Goal: Task Accomplishment & Management: Use online tool/utility

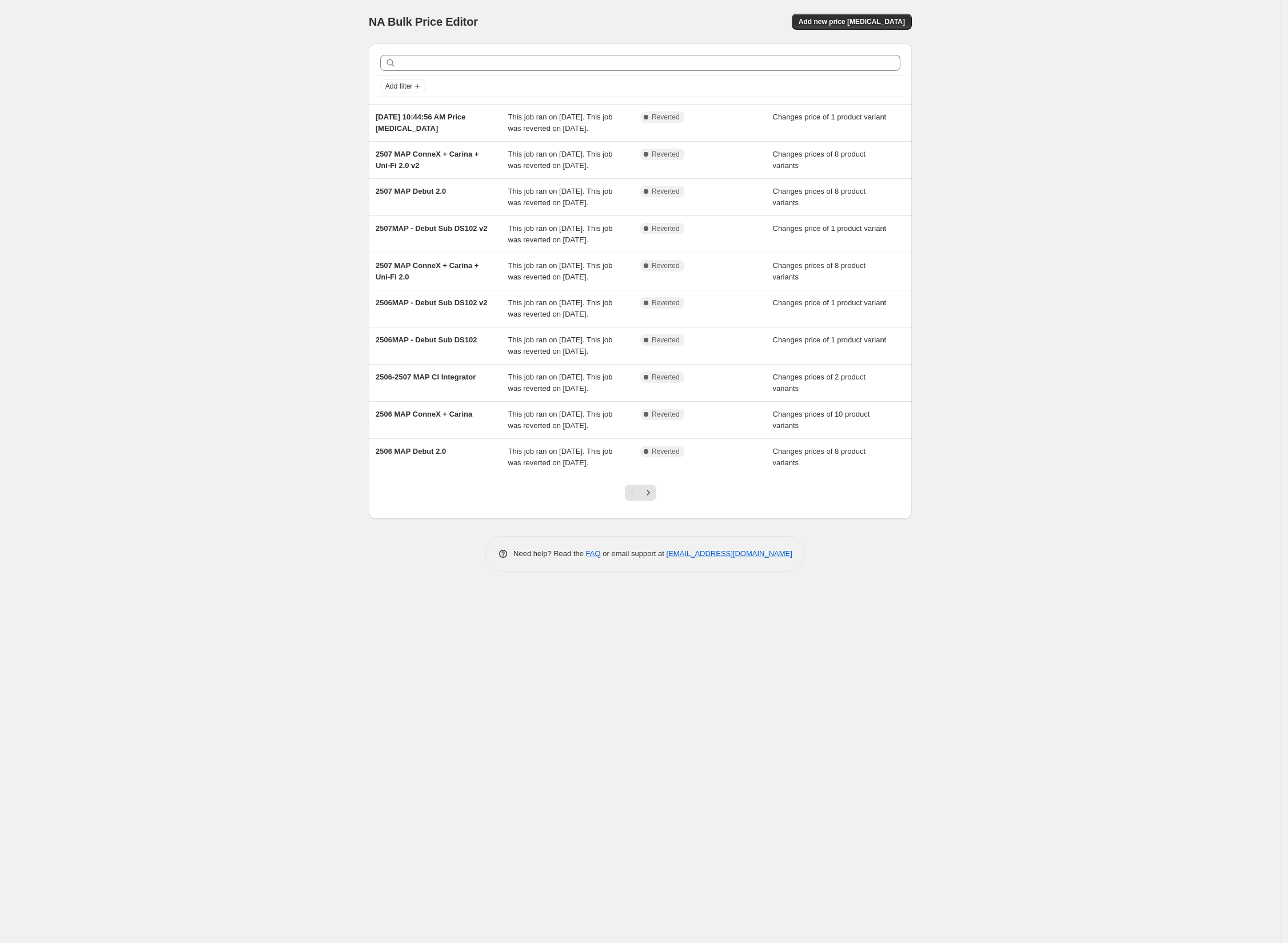
click at [95, 115] on div "NA Bulk Price Editor. This page is ready NA Bulk Price Editor Add new price [ME…" at bounding box center [640, 471] width 1280 height 943
click at [864, 21] on span "Add new price [MEDICAL_DATA]" at bounding box center [851, 22] width 106 height 9
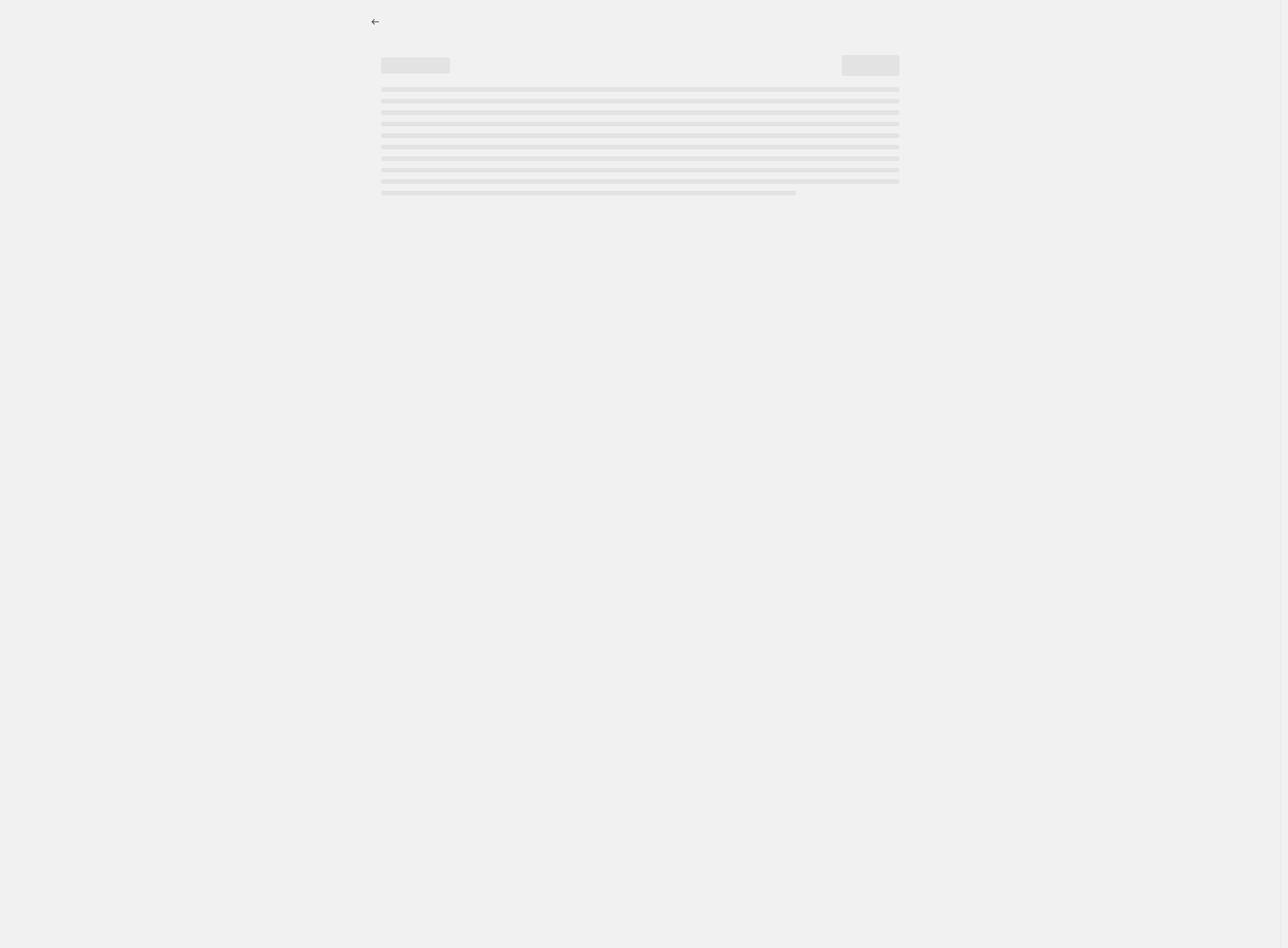
select select "percentage"
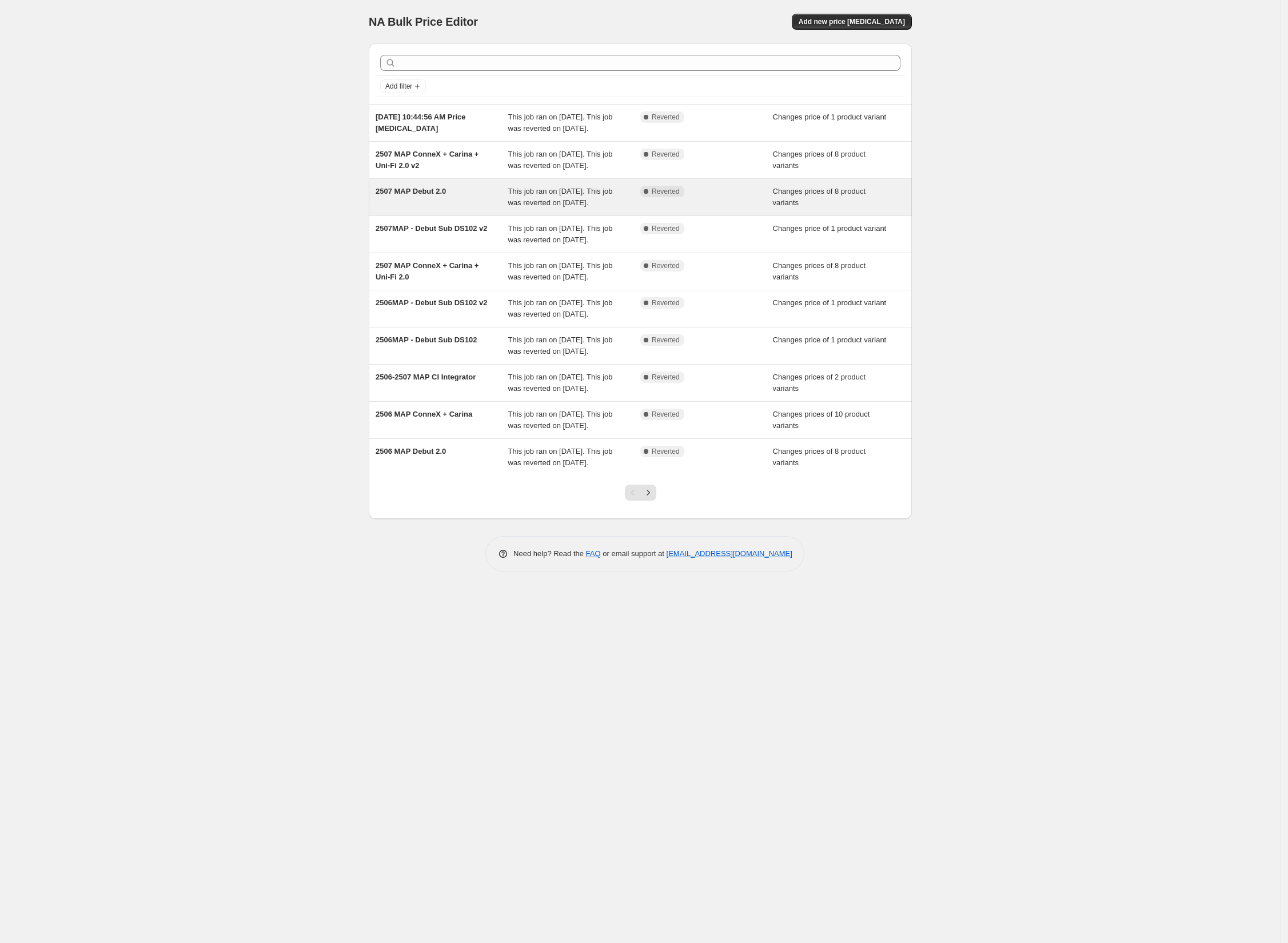
click at [575, 207] on span "This job ran on [DATE]. This job was reverted on [DATE]." at bounding box center [561, 197] width 105 height 20
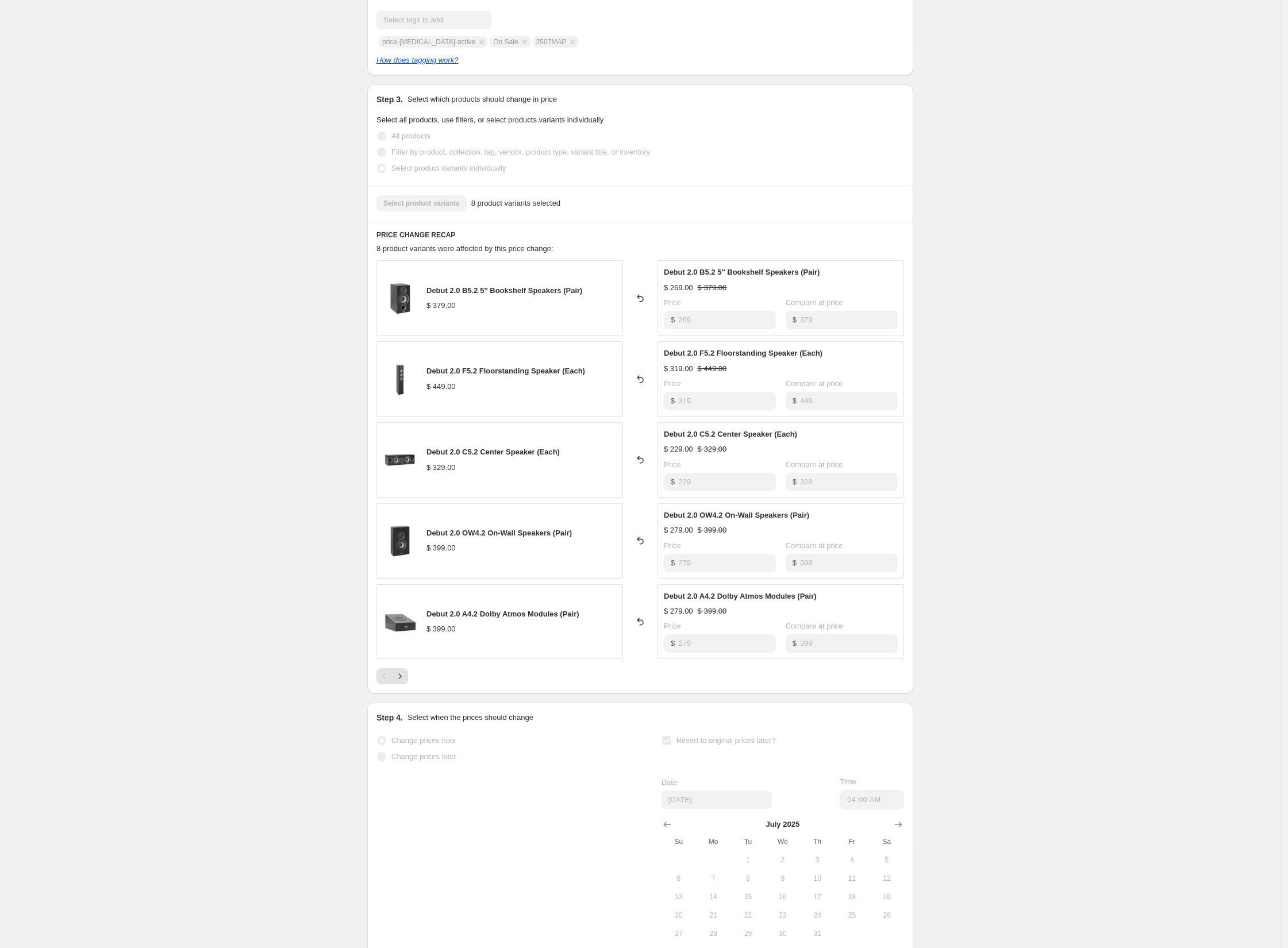
scroll to position [385, 0]
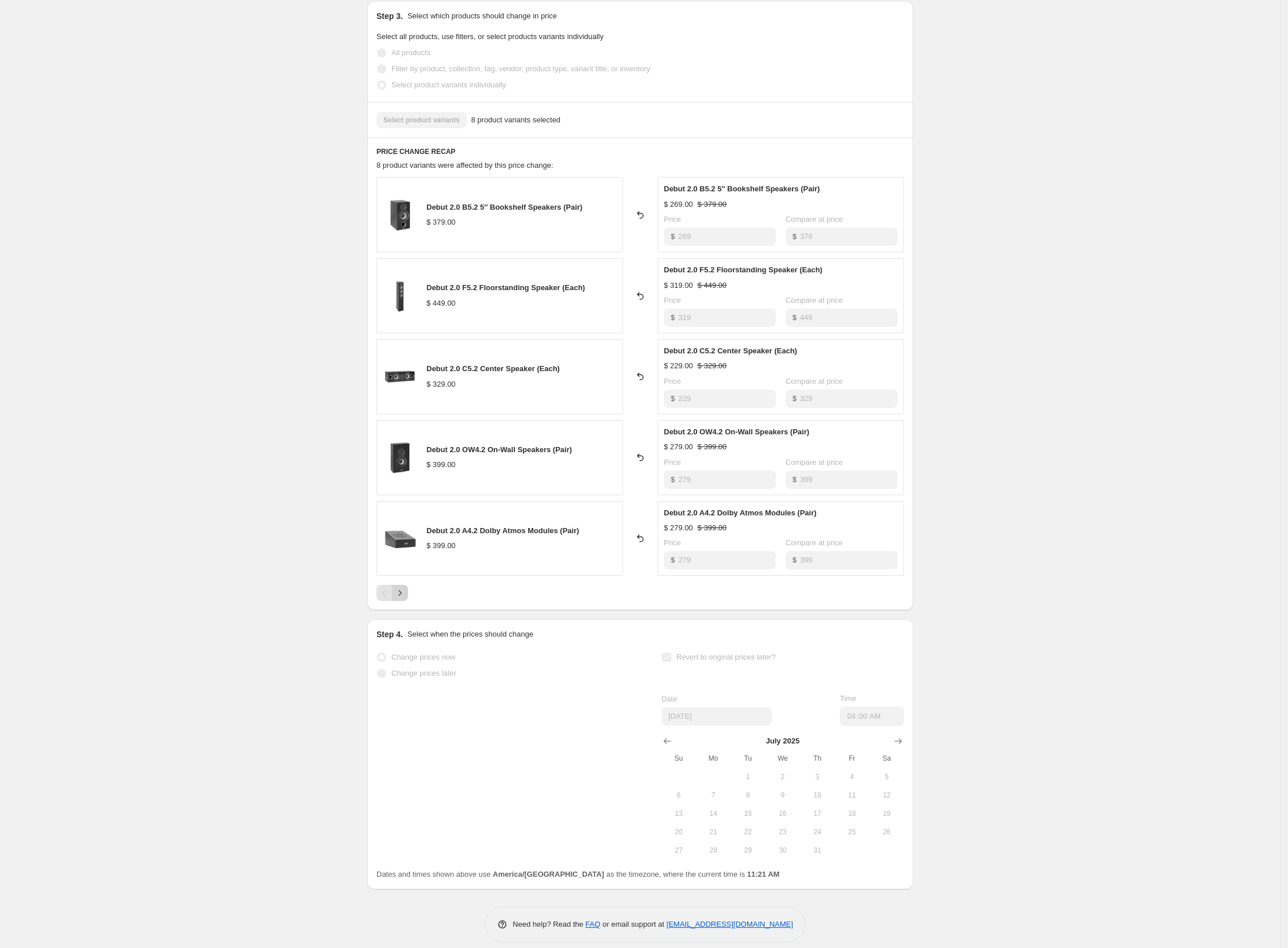
click at [406, 592] on icon "Next" at bounding box center [399, 592] width 11 height 11
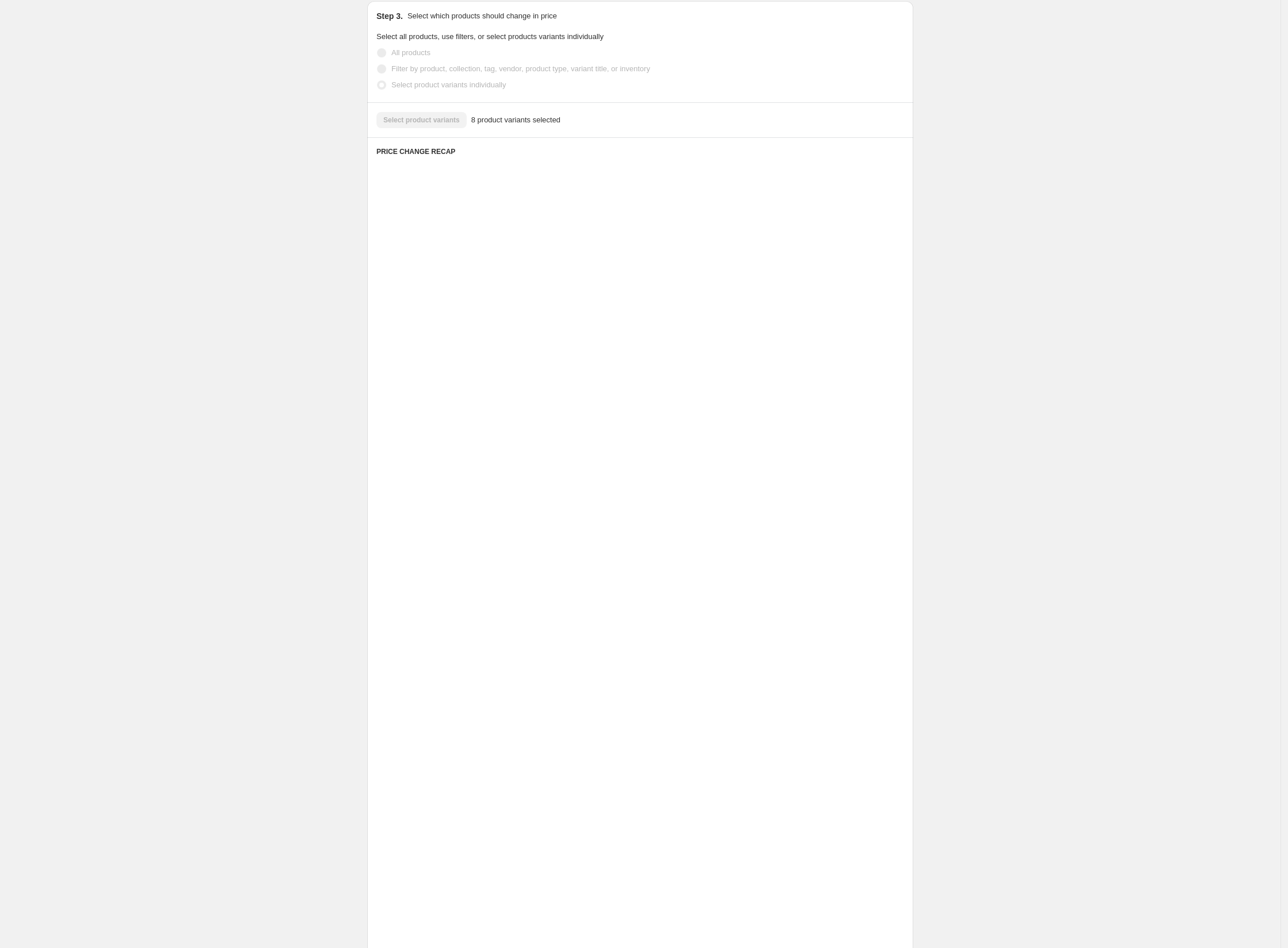
scroll to position [232, 0]
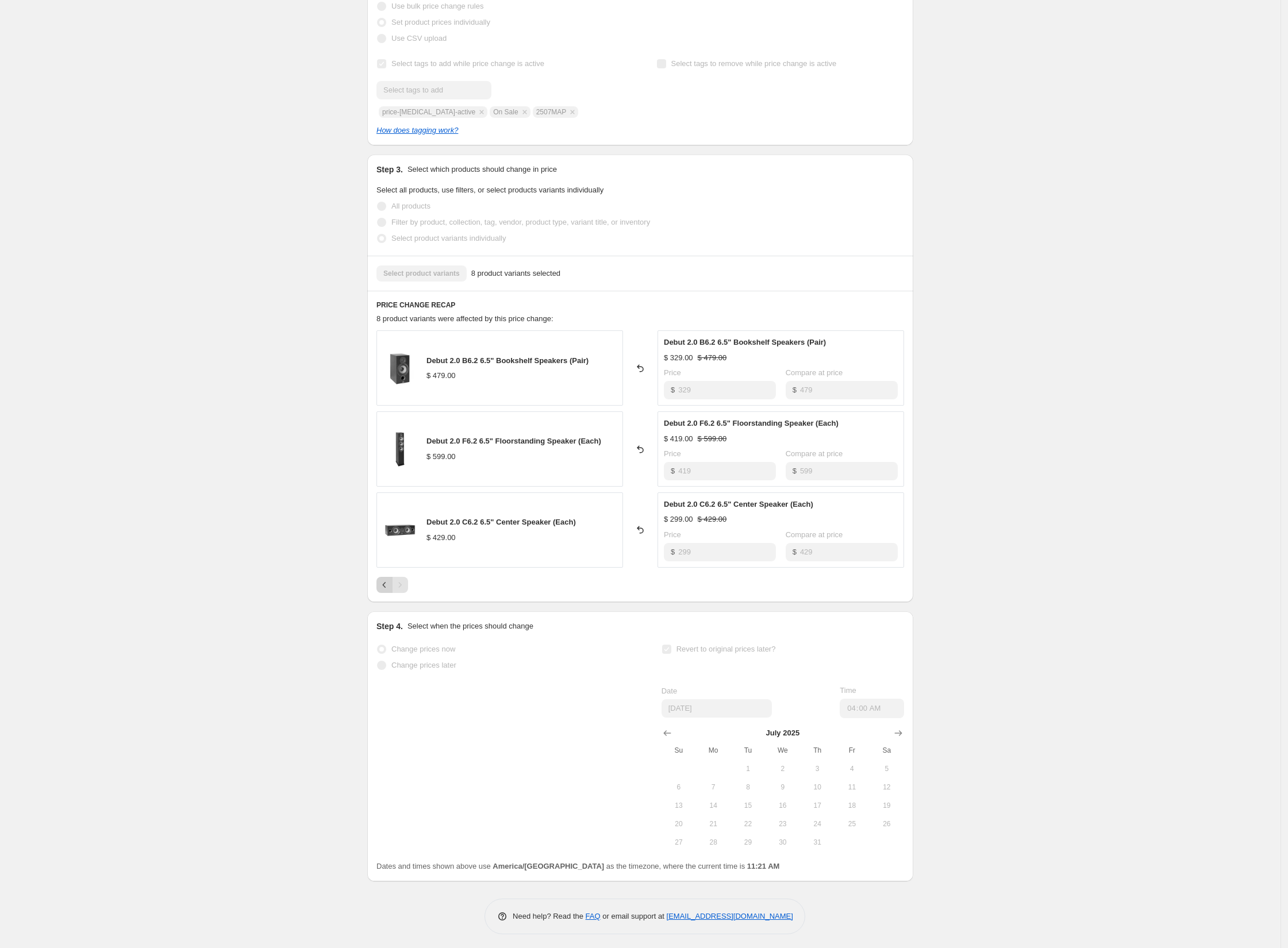
click at [391, 585] on icon "Previous" at bounding box center [384, 585] width 11 height 11
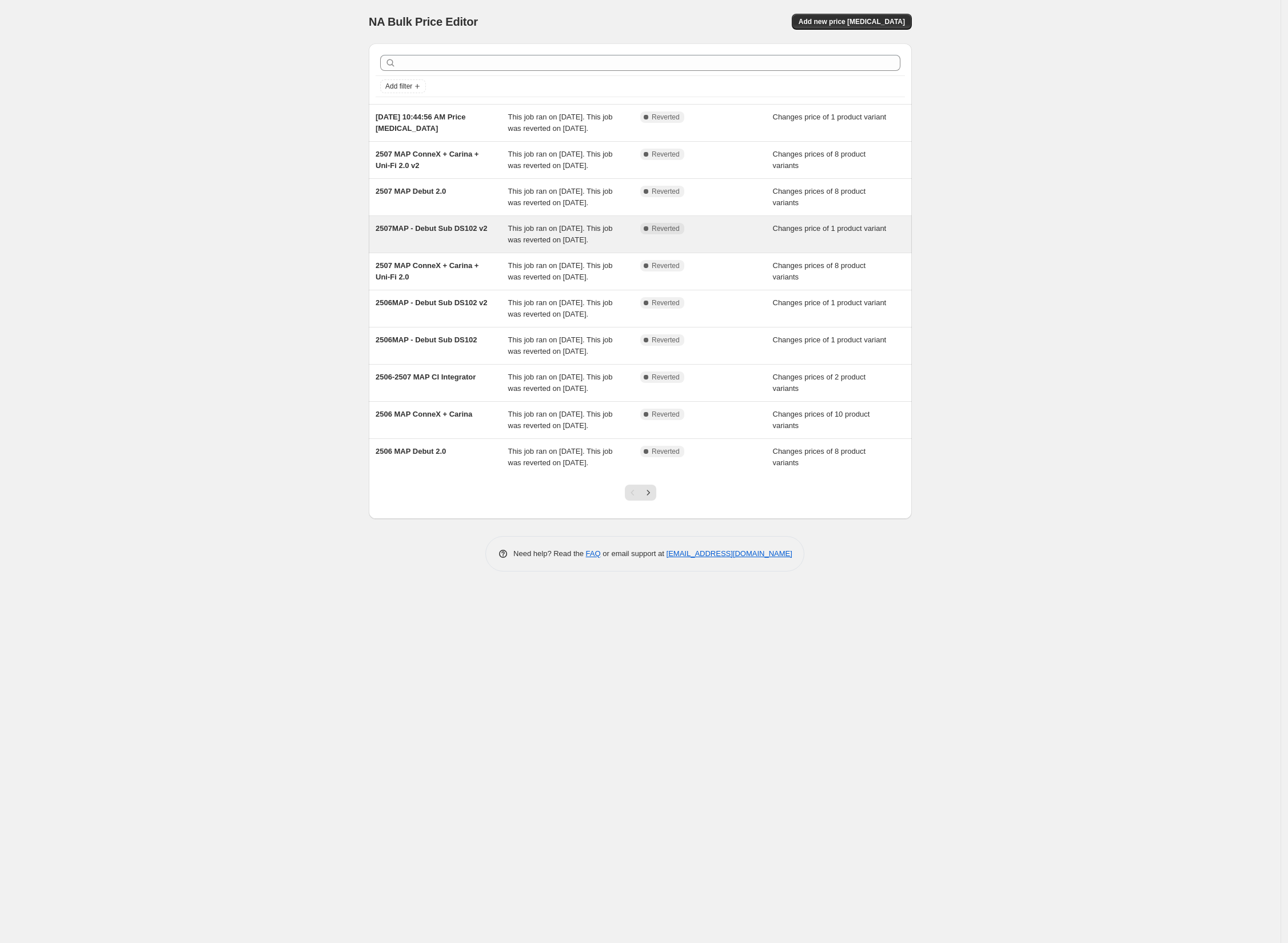
click at [578, 244] on span "This job ran on [DATE]. This job was reverted on [DATE]." at bounding box center [561, 234] width 105 height 20
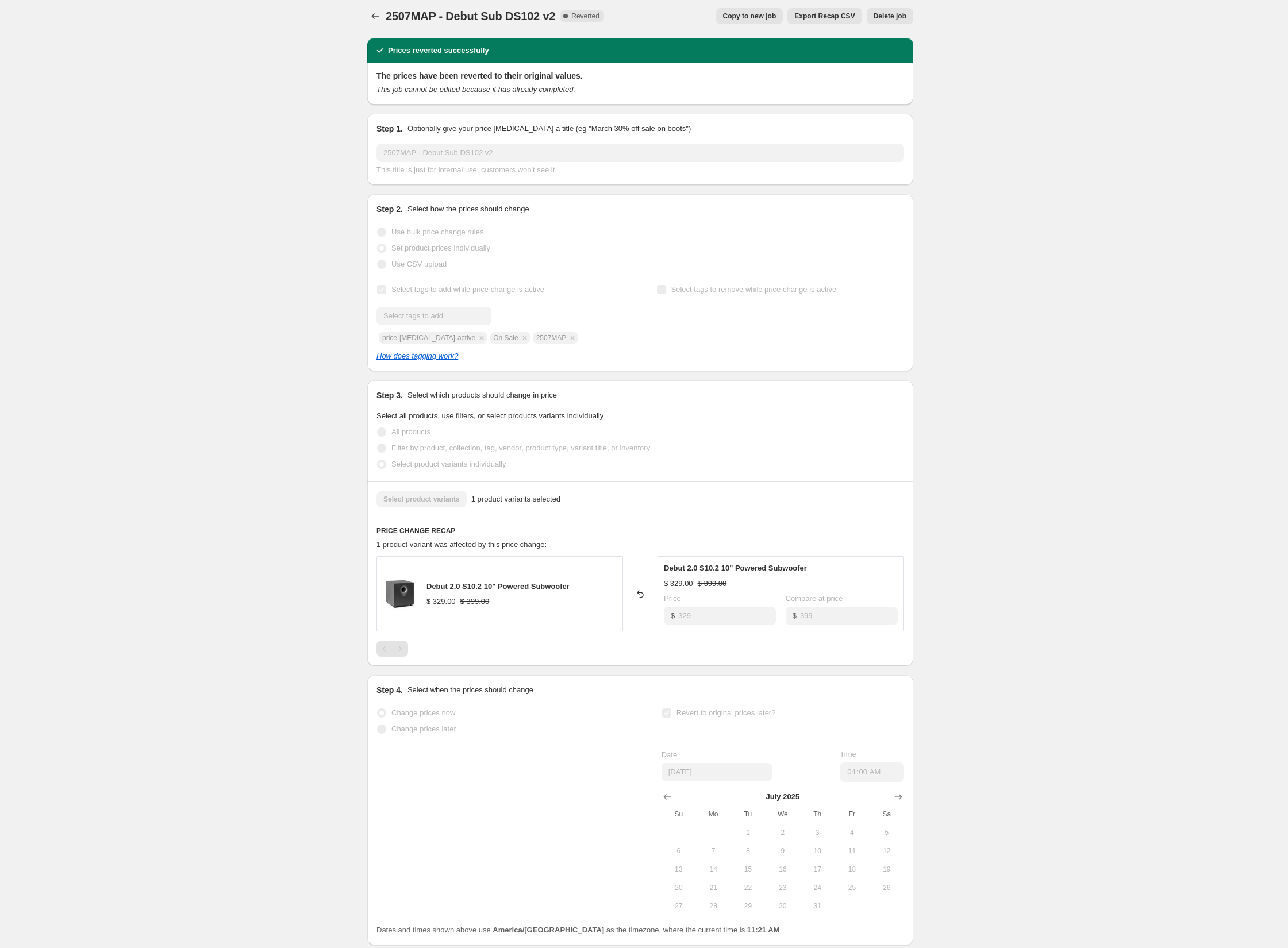
scroll to position [7, 0]
click at [376, 14] on icon "Price change jobs" at bounding box center [375, 14] width 8 height 5
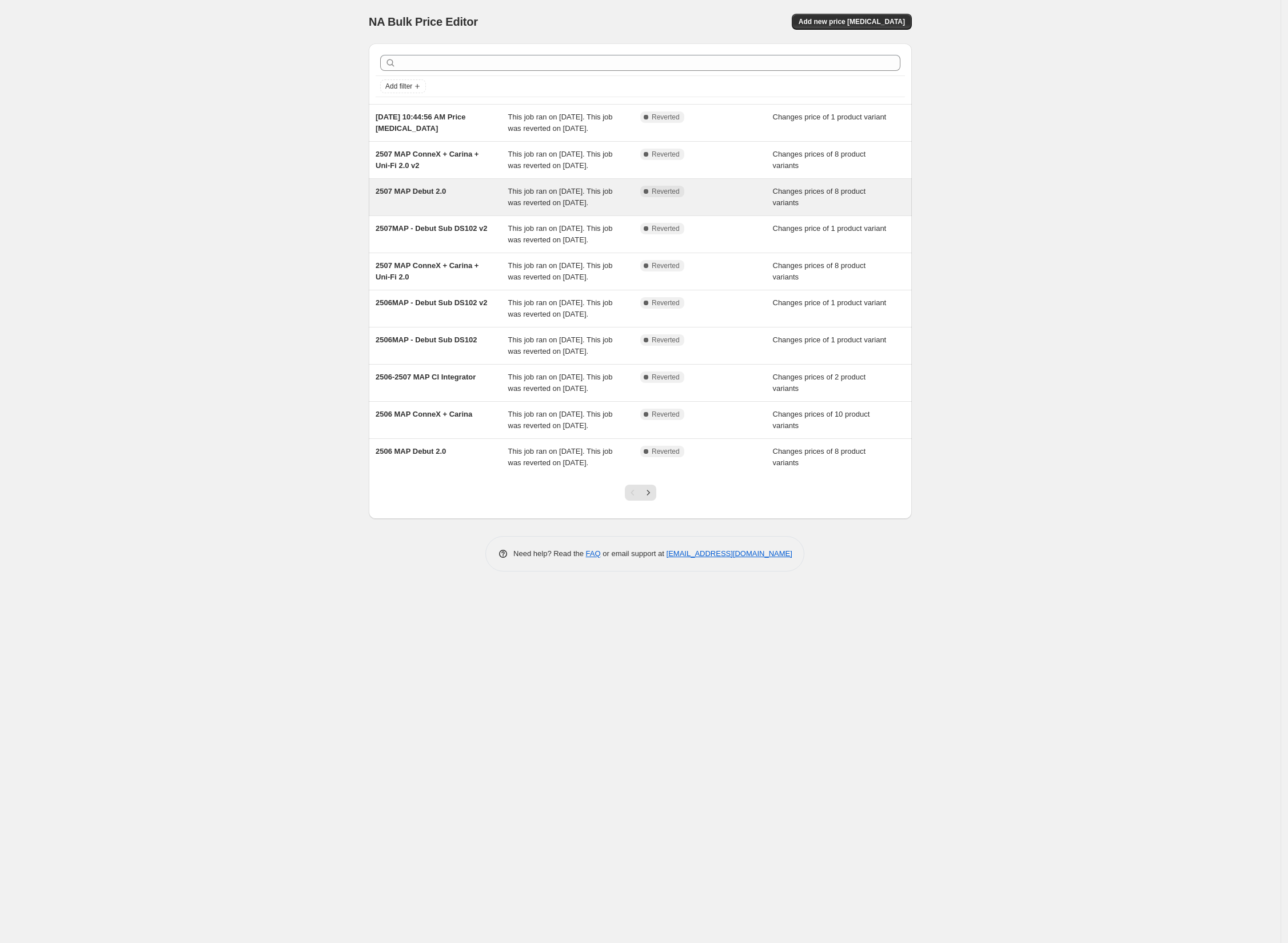
click at [606, 207] on span "This job ran on [DATE]. This job was reverted on [DATE]." at bounding box center [561, 197] width 105 height 20
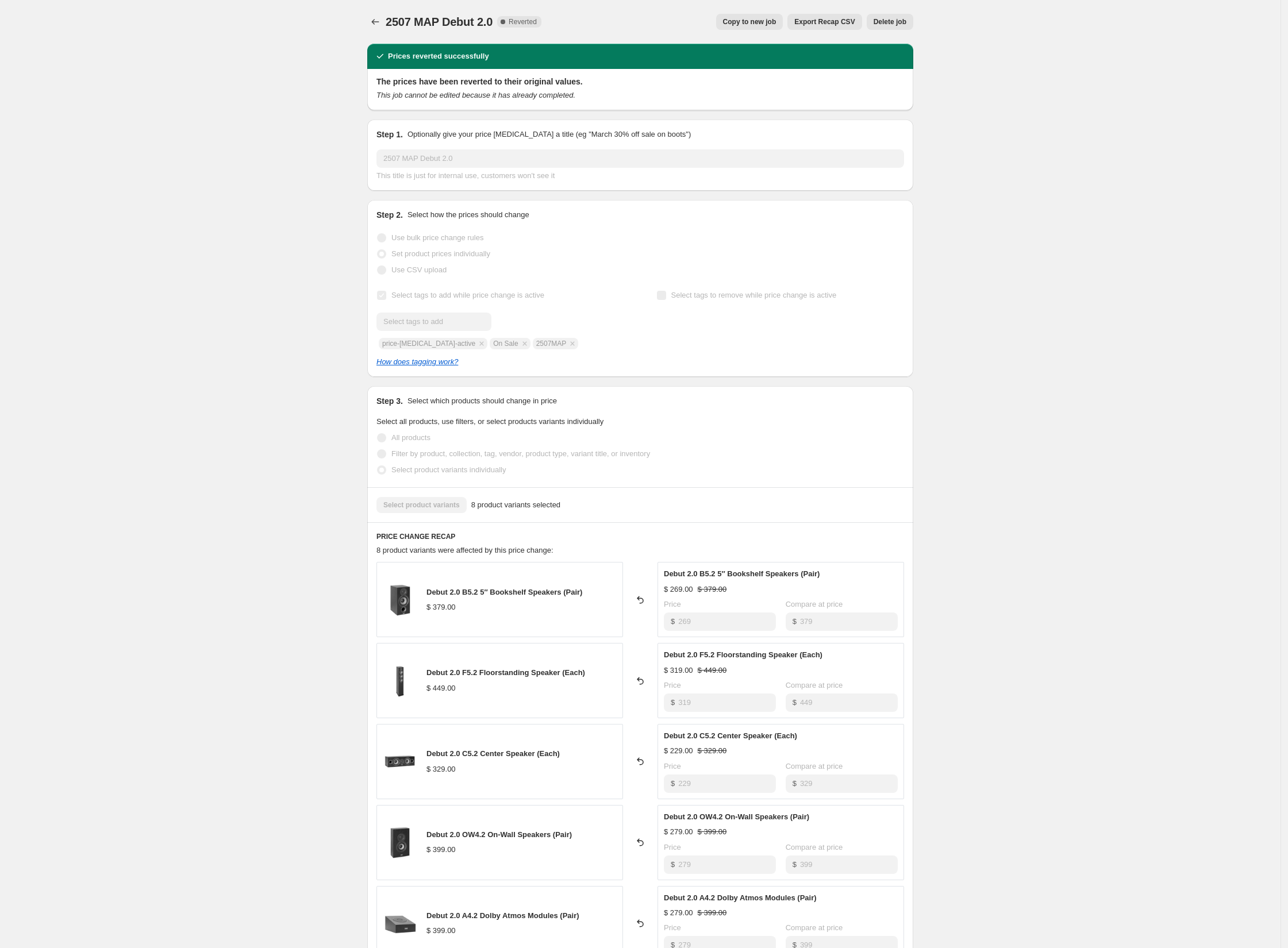
click at [762, 25] on span "Copy to new job" at bounding box center [750, 22] width 53 height 9
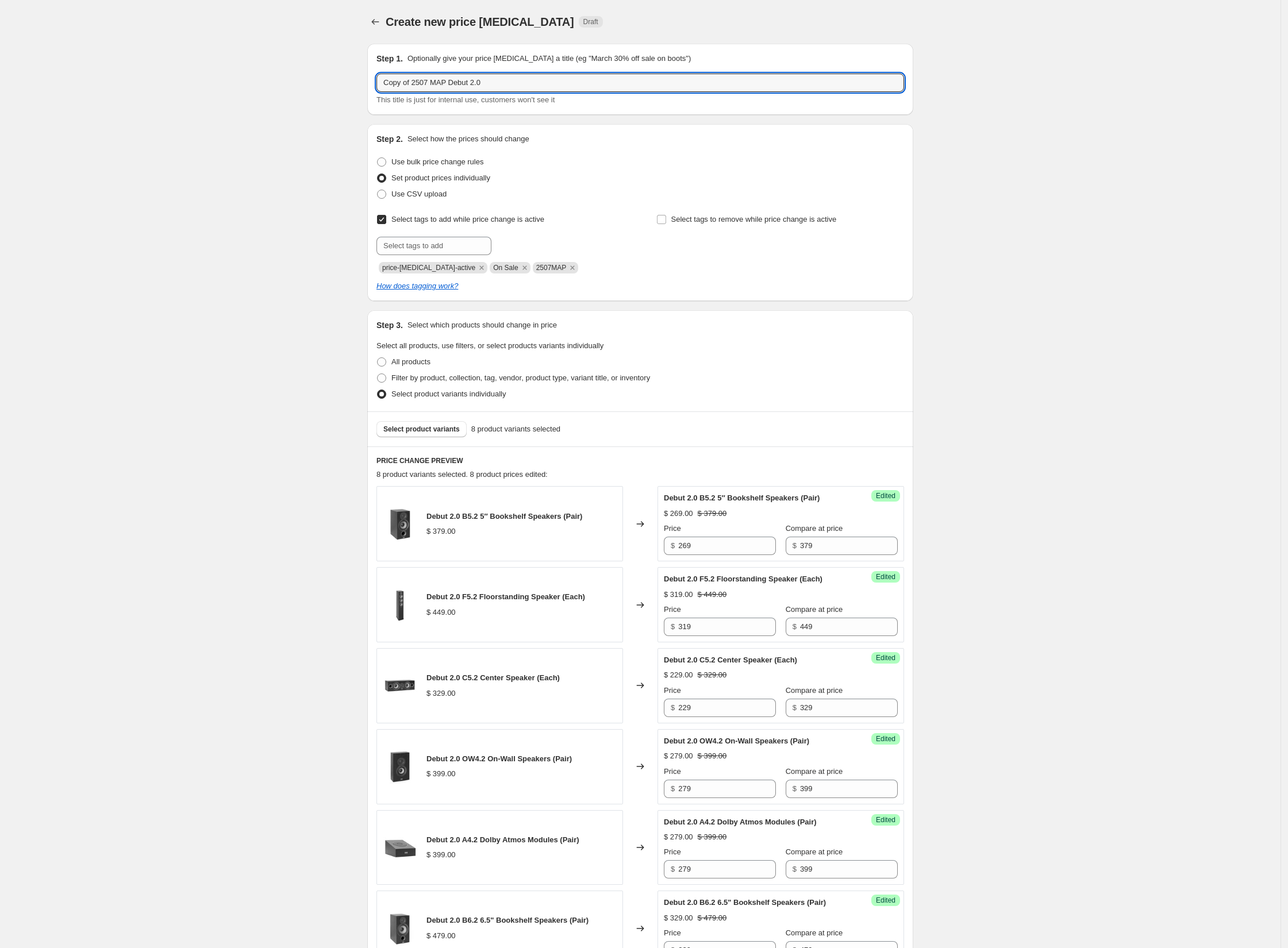
drag, startPoint x: 417, startPoint y: 83, endPoint x: 352, endPoint y: 72, distance: 65.9
click at [352, 72] on div "Create new price [MEDICAL_DATA]. This page is ready Create new price [MEDICAL_D…" at bounding box center [640, 670] width 1280 height 1341
click at [404, 79] on input "2507 MAP Debut 2.0" at bounding box center [640, 83] width 528 height 18
click at [471, 82] on input "2508 MAP Debut 2.0" at bounding box center [640, 83] width 528 height 18
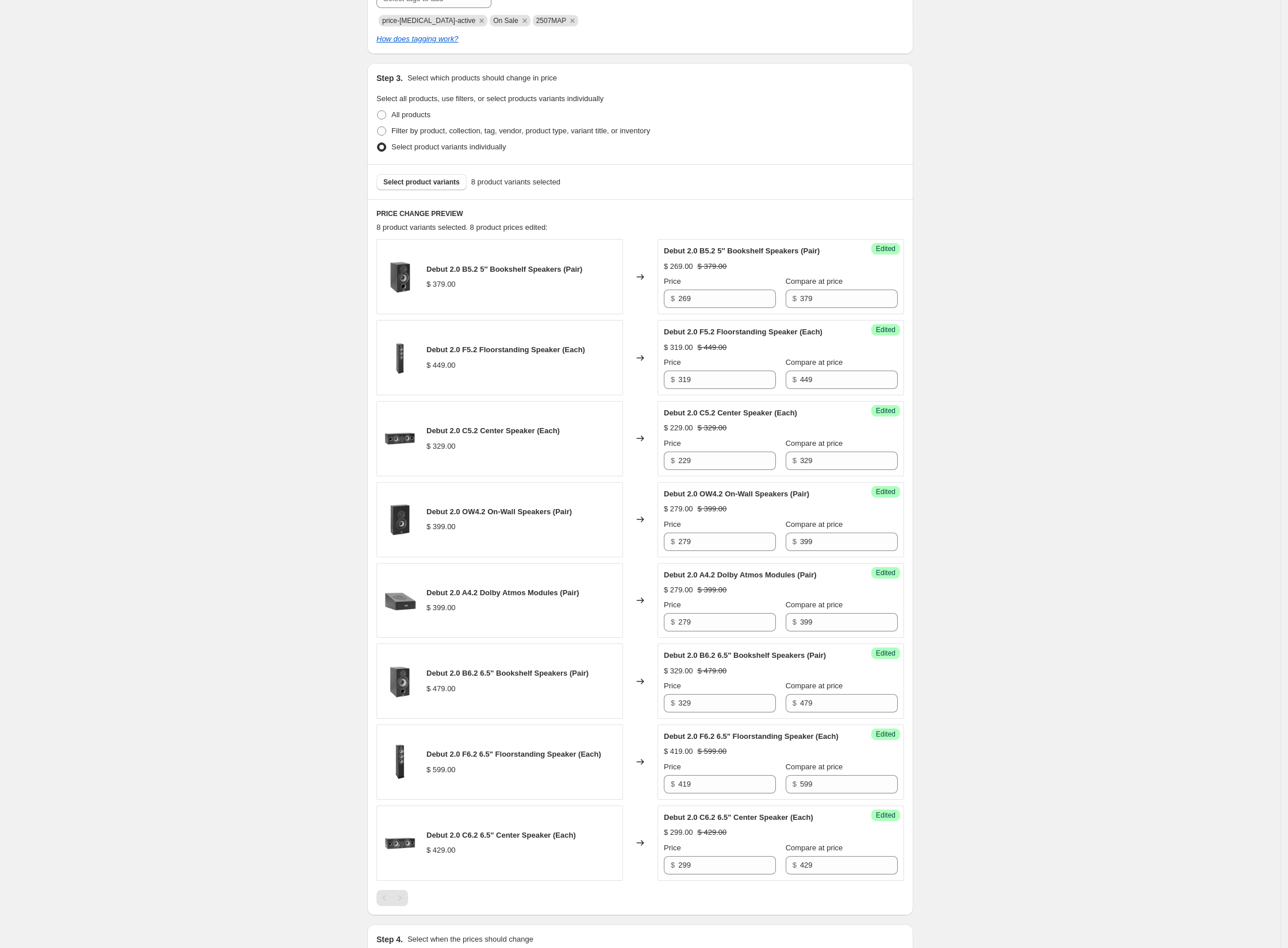
scroll to position [230, 0]
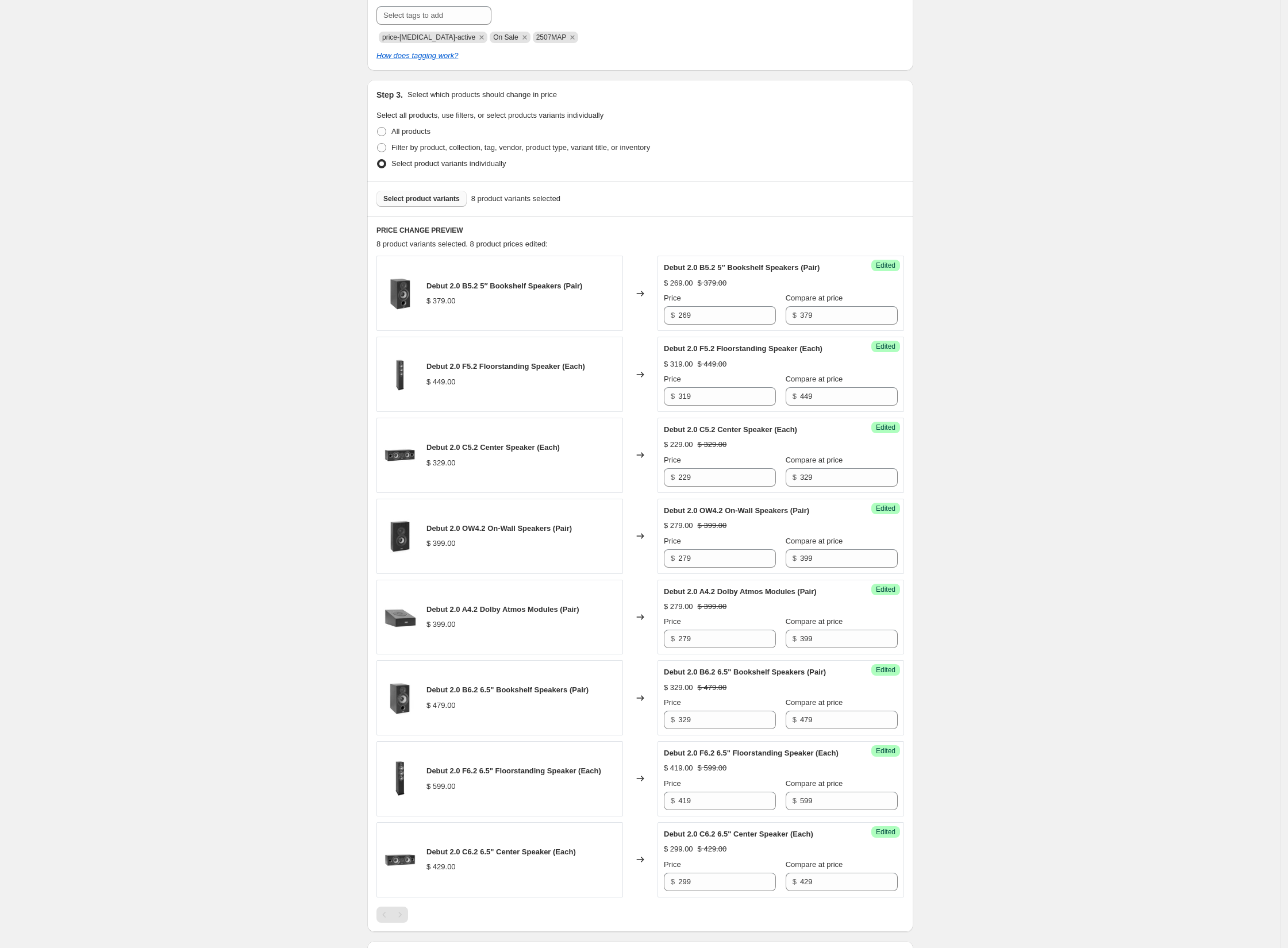
type input "2508 MAP Debut 2.0"
click at [425, 200] on span "Select product variants" at bounding box center [421, 199] width 76 height 9
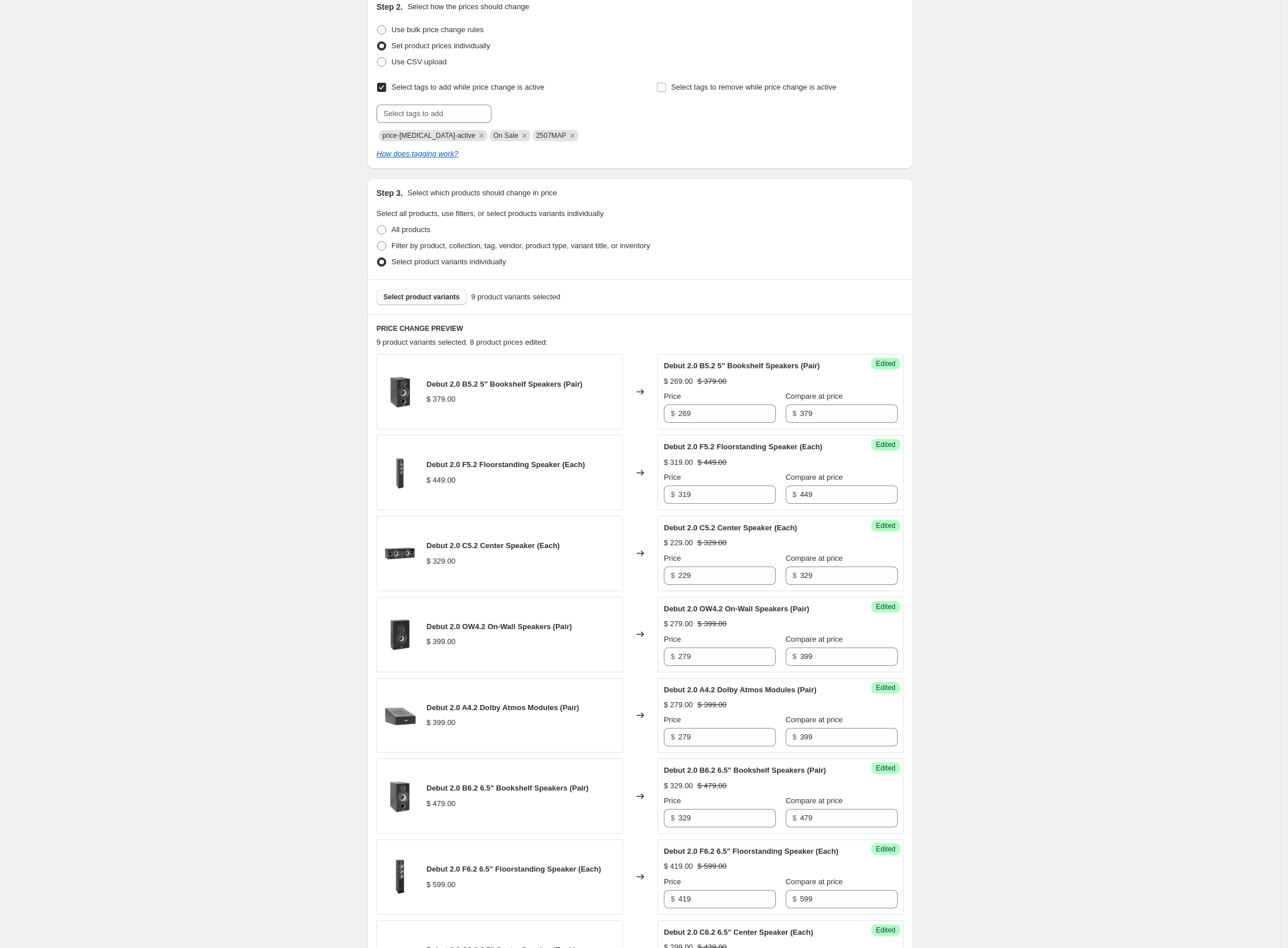
scroll to position [0, 0]
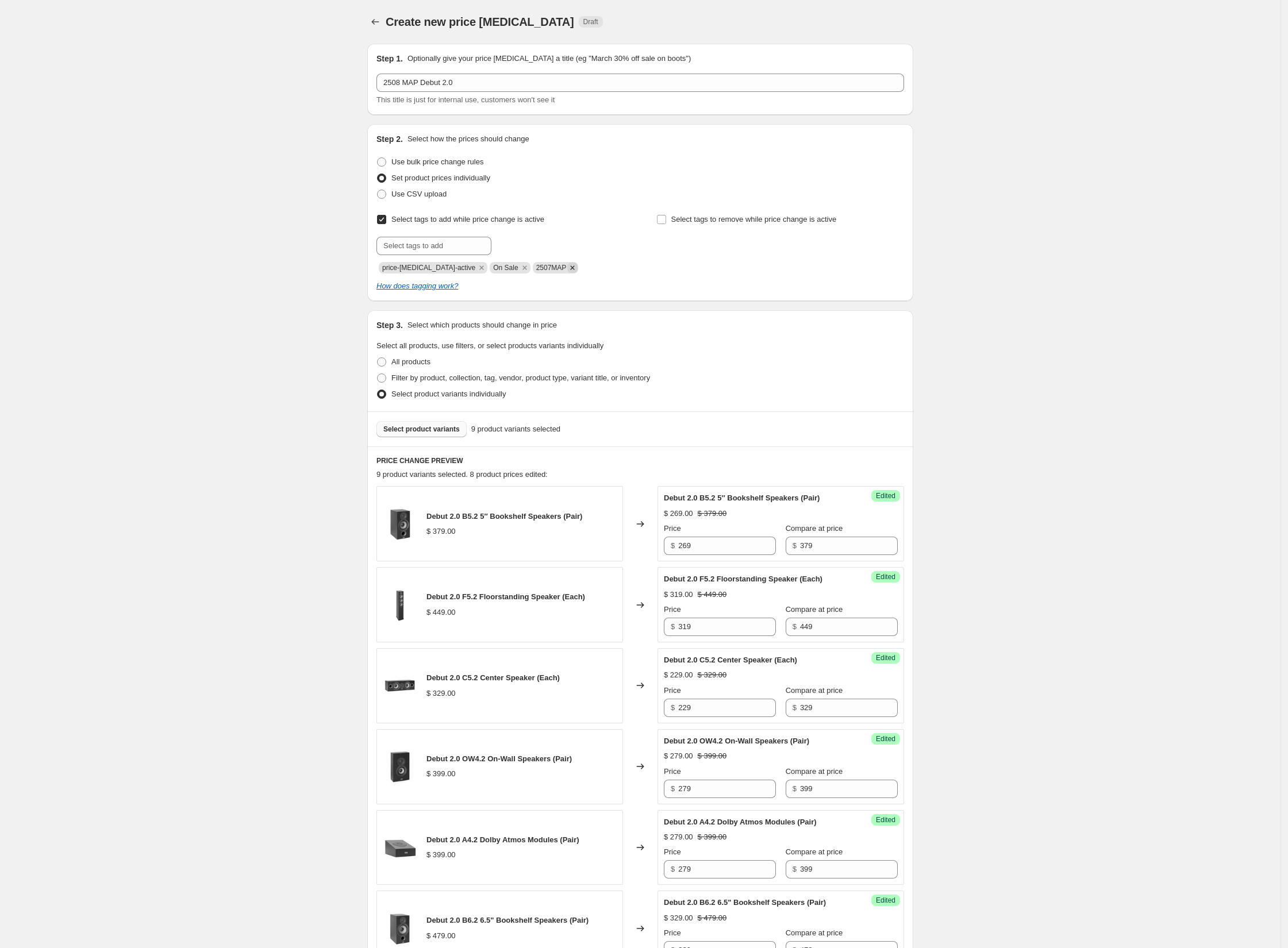
click at [567, 268] on icon "Remove 2507MAP" at bounding box center [573, 268] width 11 height 11
click at [431, 243] on input "text" at bounding box center [434, 246] width 115 height 18
type input "2508MAP"
click at [535, 244] on span "2508MAP" at bounding box center [532, 245] width 31 height 8
click at [1052, 375] on div "Create new price [MEDICAL_DATA]. This page is ready Create new price [MEDICAL_D…" at bounding box center [640, 711] width 1280 height 1421
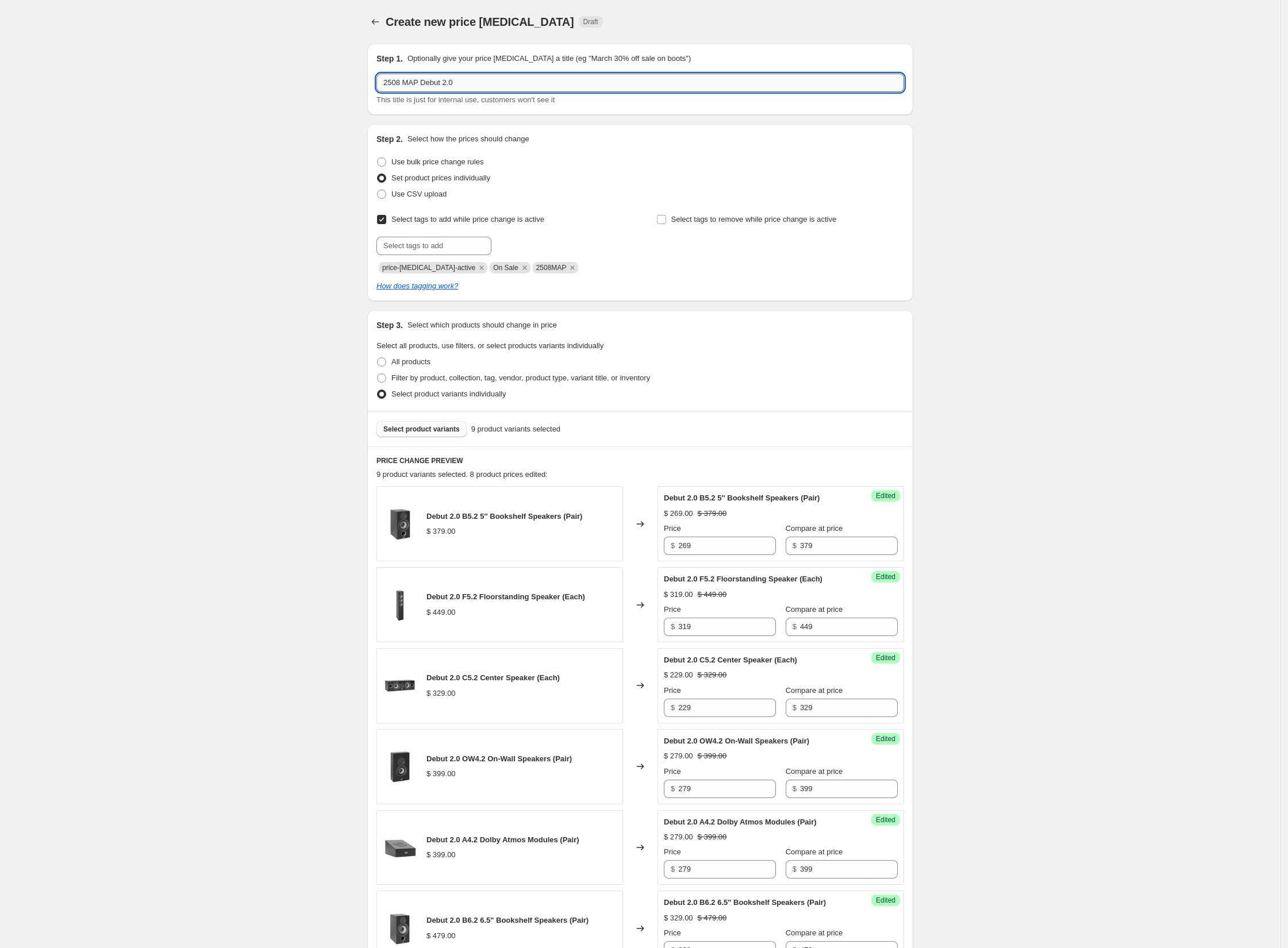
click at [500, 86] on input "2508 MAP Debut 2.0" at bounding box center [640, 83] width 528 height 18
type input "2508 MAP Debut 2.0 + ConneX"
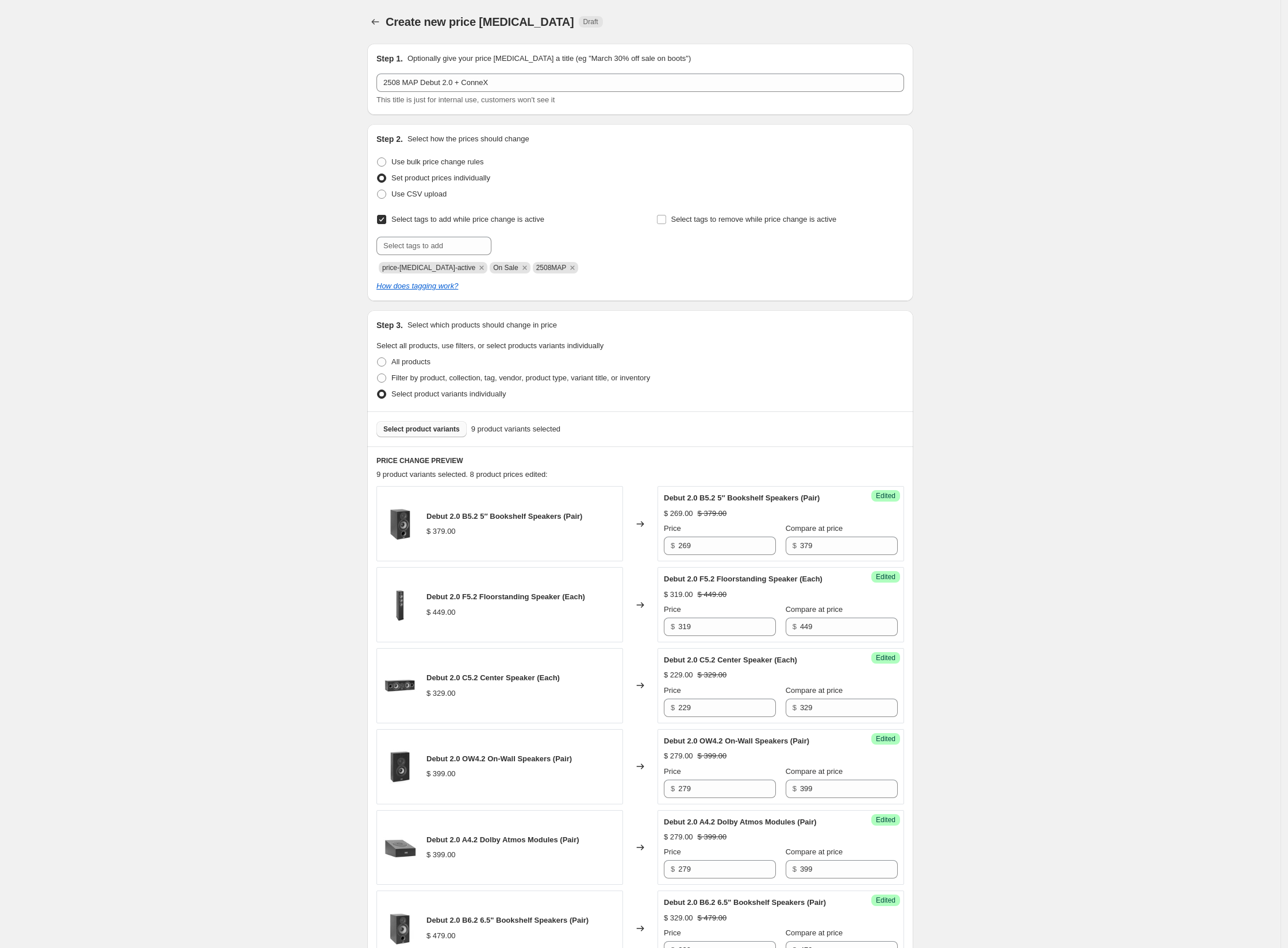
click at [1006, 160] on div "Create new price [MEDICAL_DATA]. This page is ready Create new price [MEDICAL_D…" at bounding box center [640, 711] width 1280 height 1421
click at [416, 250] on input "text" at bounding box center [434, 246] width 115 height 18
click at [1078, 328] on div "Create new price [MEDICAL_DATA]. This page is ready Create new price [MEDICAL_D…" at bounding box center [640, 711] width 1280 height 1421
click at [433, 431] on span "Select product variants" at bounding box center [421, 429] width 76 height 9
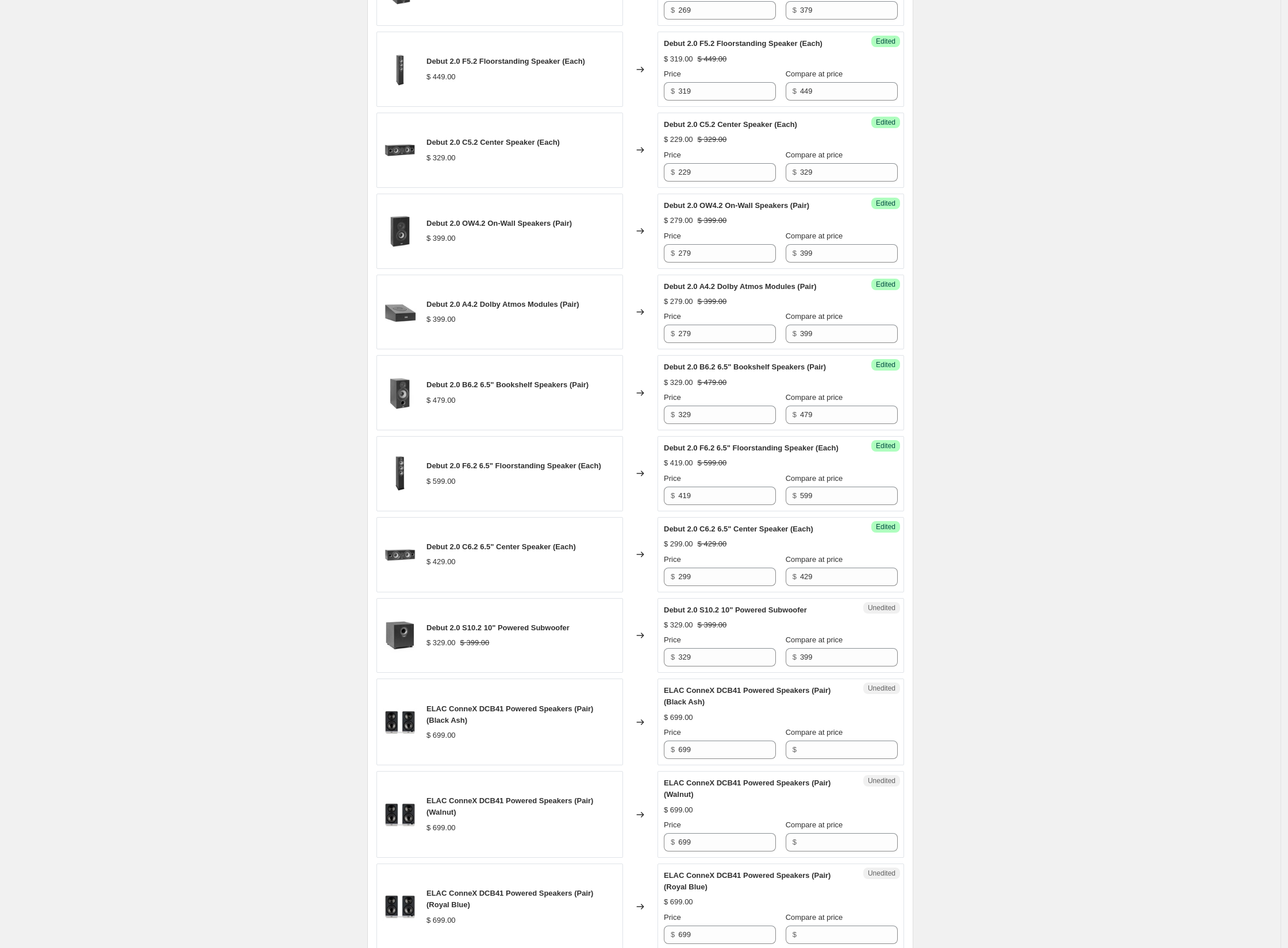
scroll to position [869, 0]
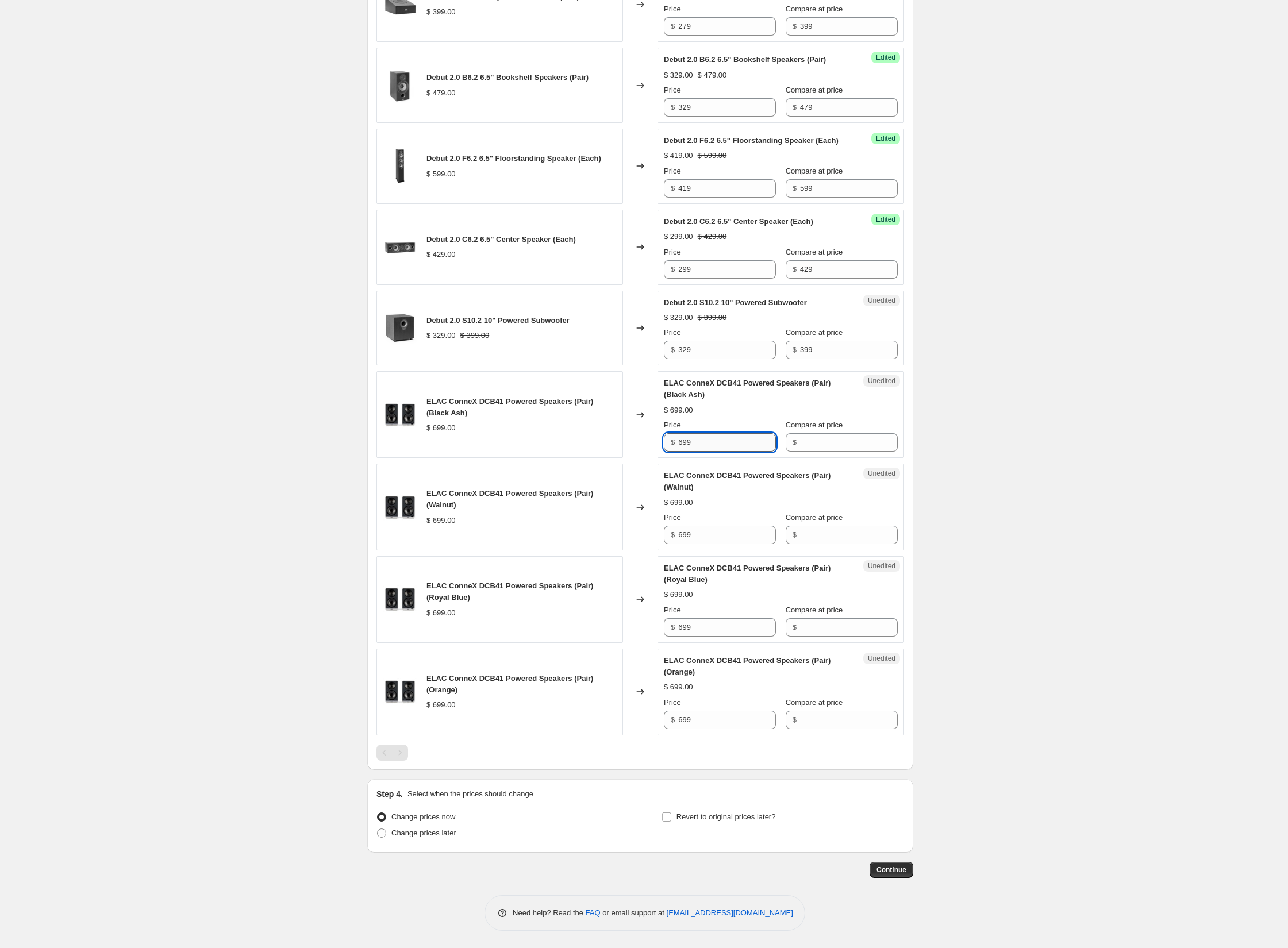
click at [691, 447] on input "699" at bounding box center [727, 442] width 97 height 18
click at [820, 451] on input "Compare at price" at bounding box center [848, 442] width 97 height 18
paste input "699"
type input "699"
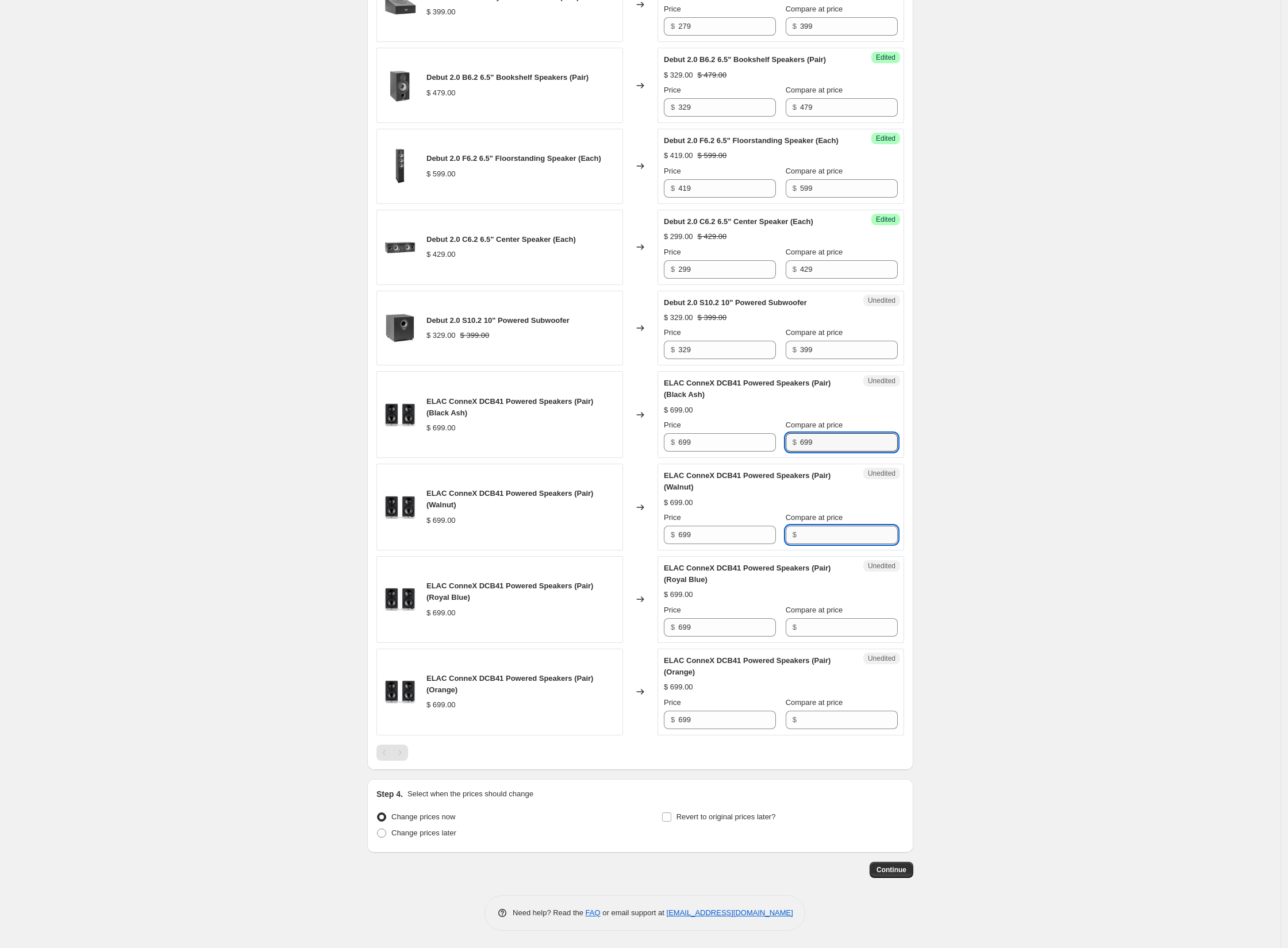
click at [817, 539] on input "Compare at price" at bounding box center [848, 535] width 97 height 18
paste input "699"
type input "699"
click at [817, 626] on input "Compare at price" at bounding box center [848, 627] width 97 height 18
paste input "699"
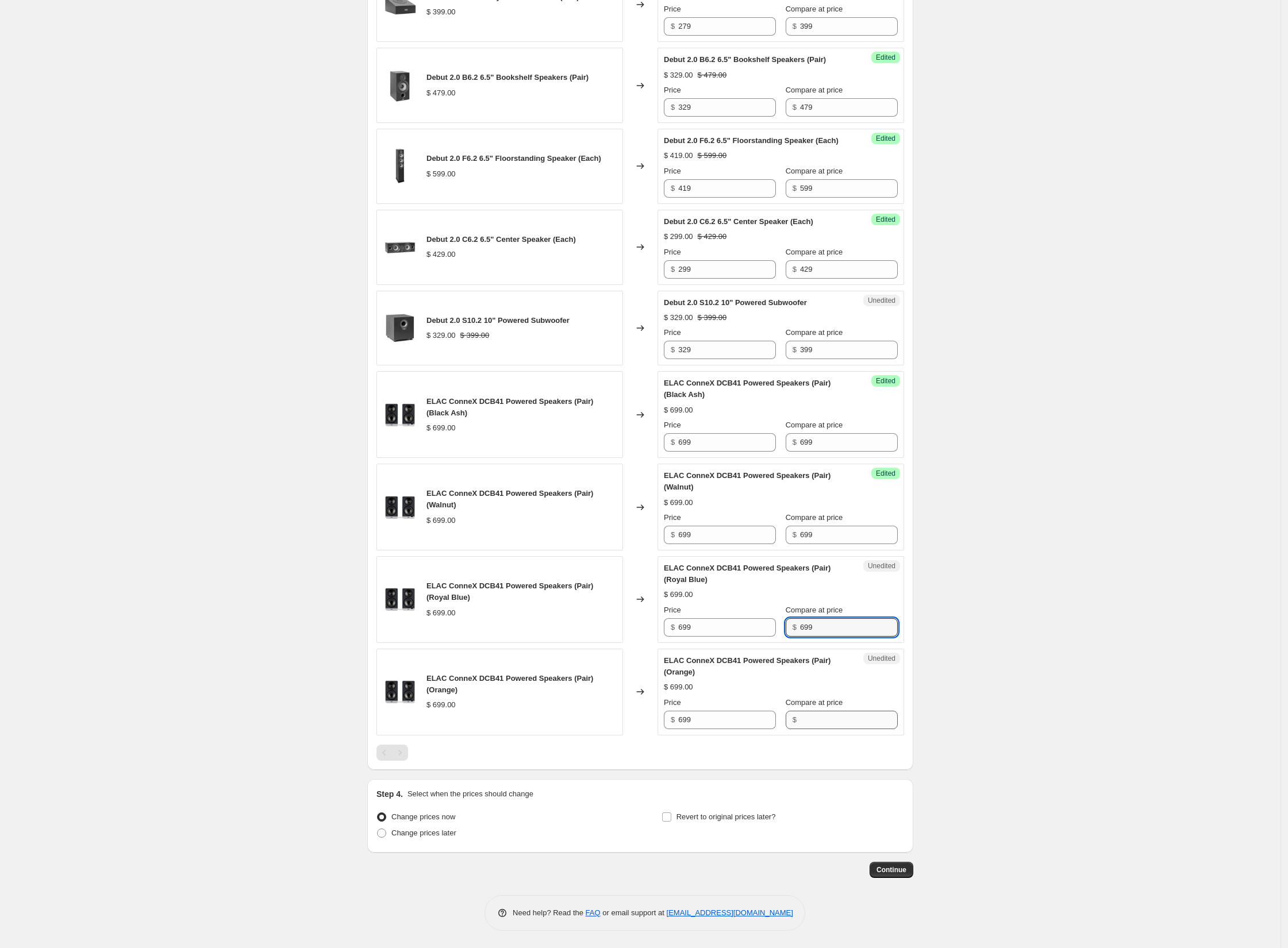
type input "699"
click at [821, 712] on input "Compare at price" at bounding box center [848, 719] width 97 height 18
paste input "699"
type input "699"
drag, startPoint x: 717, startPoint y: 442, endPoint x: 642, endPoint y: 447, distance: 75.2
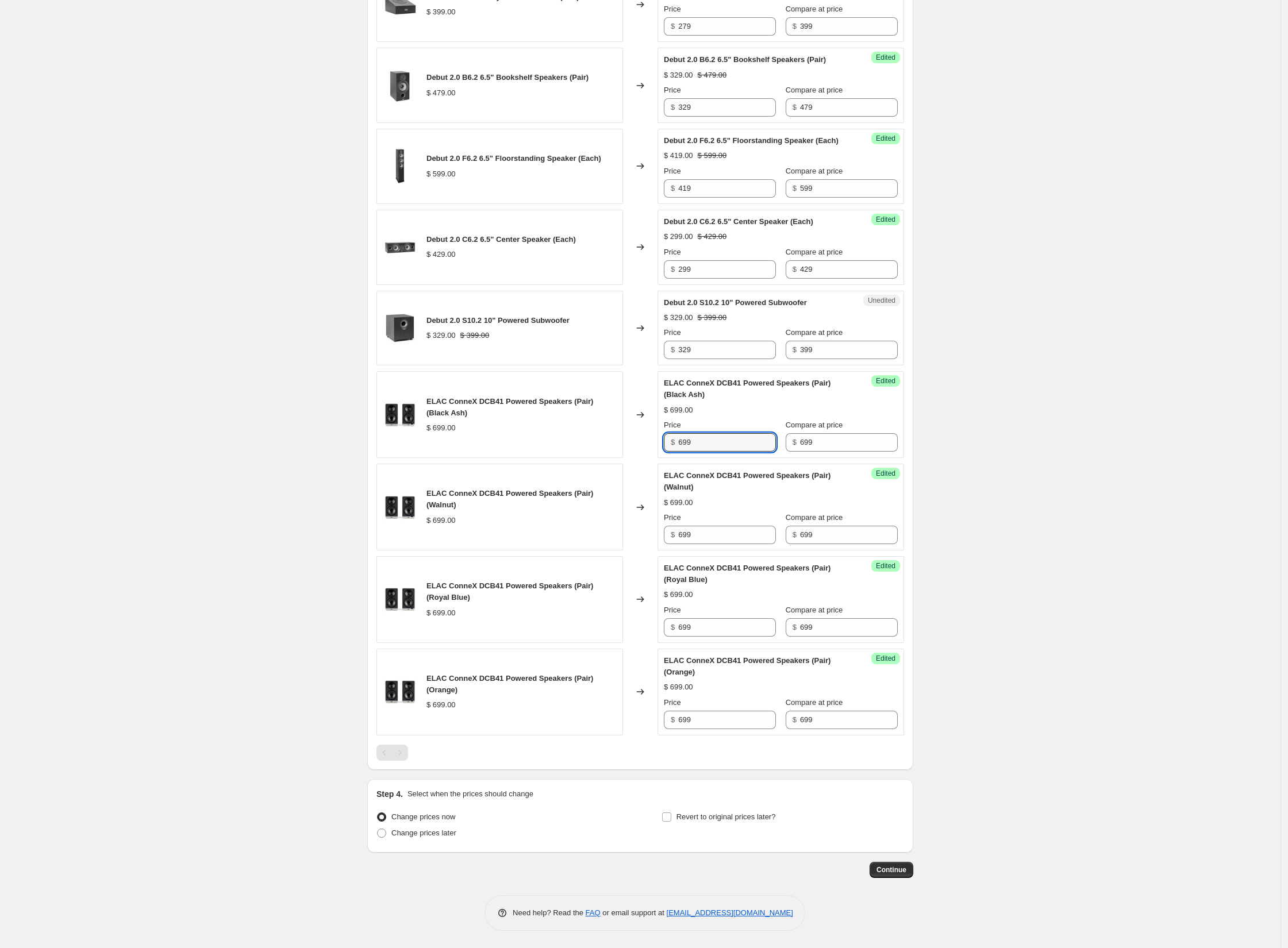
click at [642, 447] on div "ELAC ConneX DCB41 Powered Speakers (Pair) (Black Ash) $ 699.00 Changed to Succe…" at bounding box center [640, 414] width 528 height 87
type input "524"
click at [702, 445] on input "524" at bounding box center [727, 442] width 97 height 18
click at [715, 544] on input "699" at bounding box center [727, 535] width 97 height 18
paste input "524"
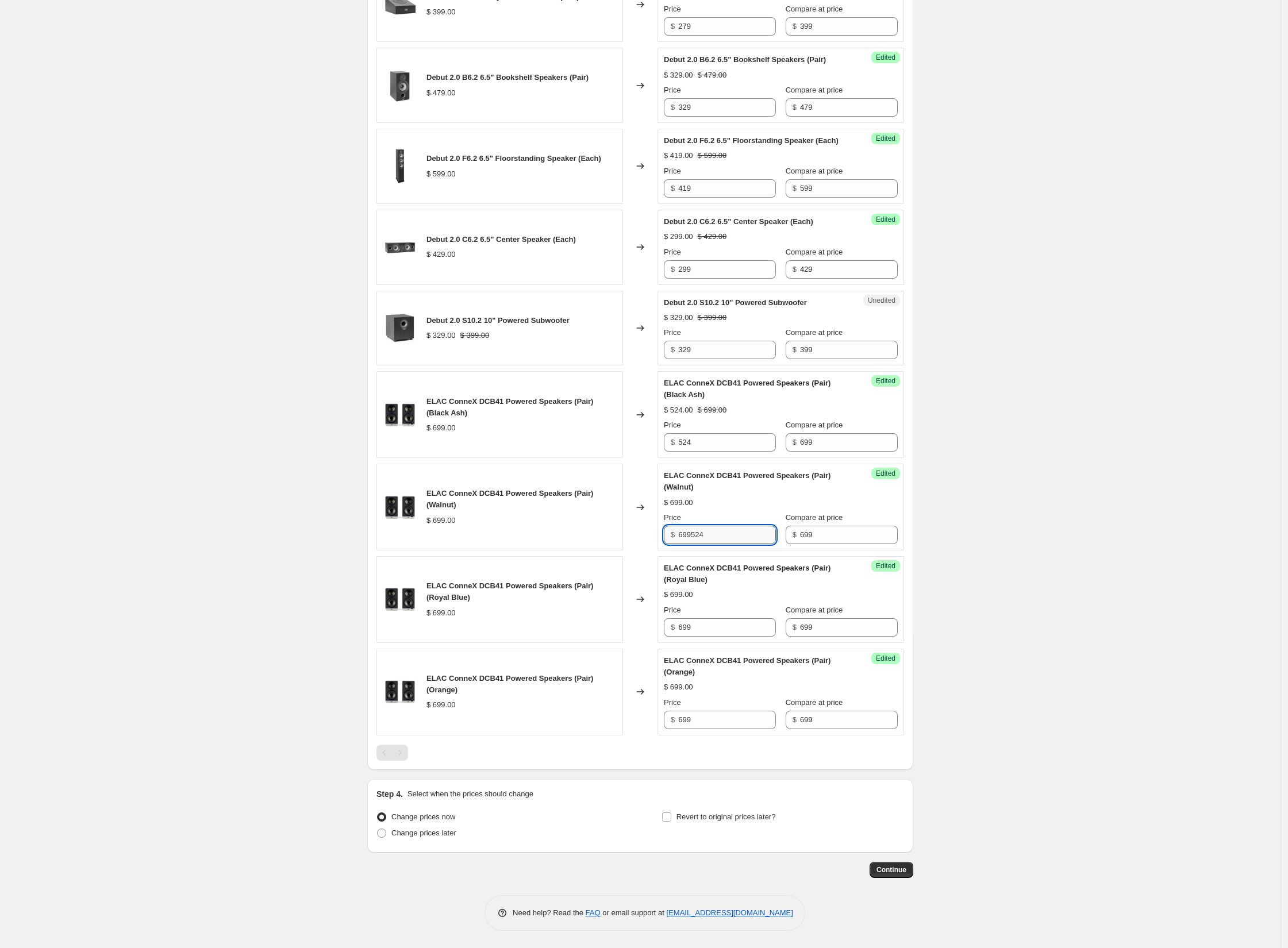
click at [702, 537] on input "699524" at bounding box center [727, 535] width 97 height 18
paste input "text"
type input "524"
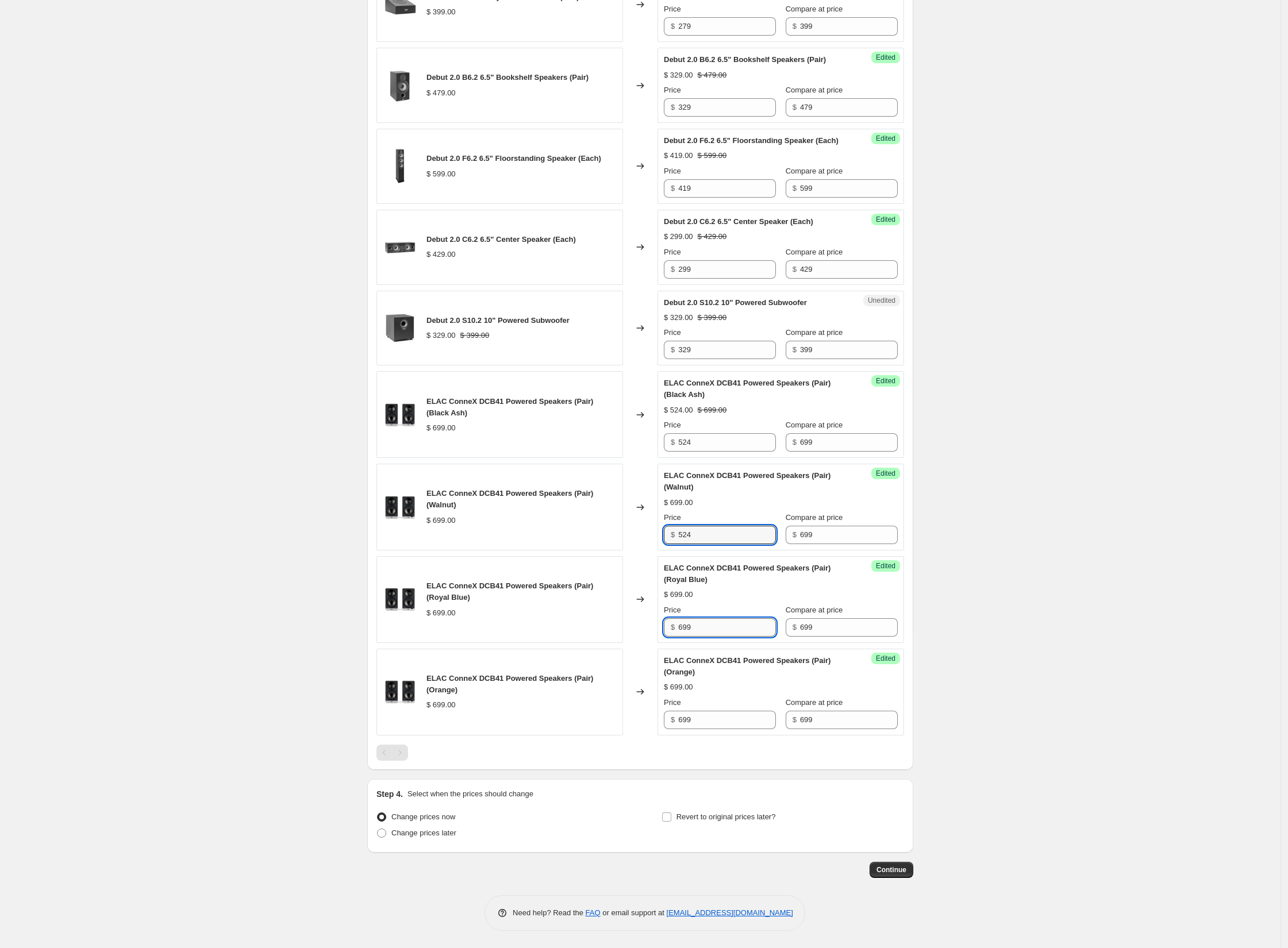
click at [697, 630] on input "699" at bounding box center [727, 627] width 97 height 18
paste input "524"
type input "524"
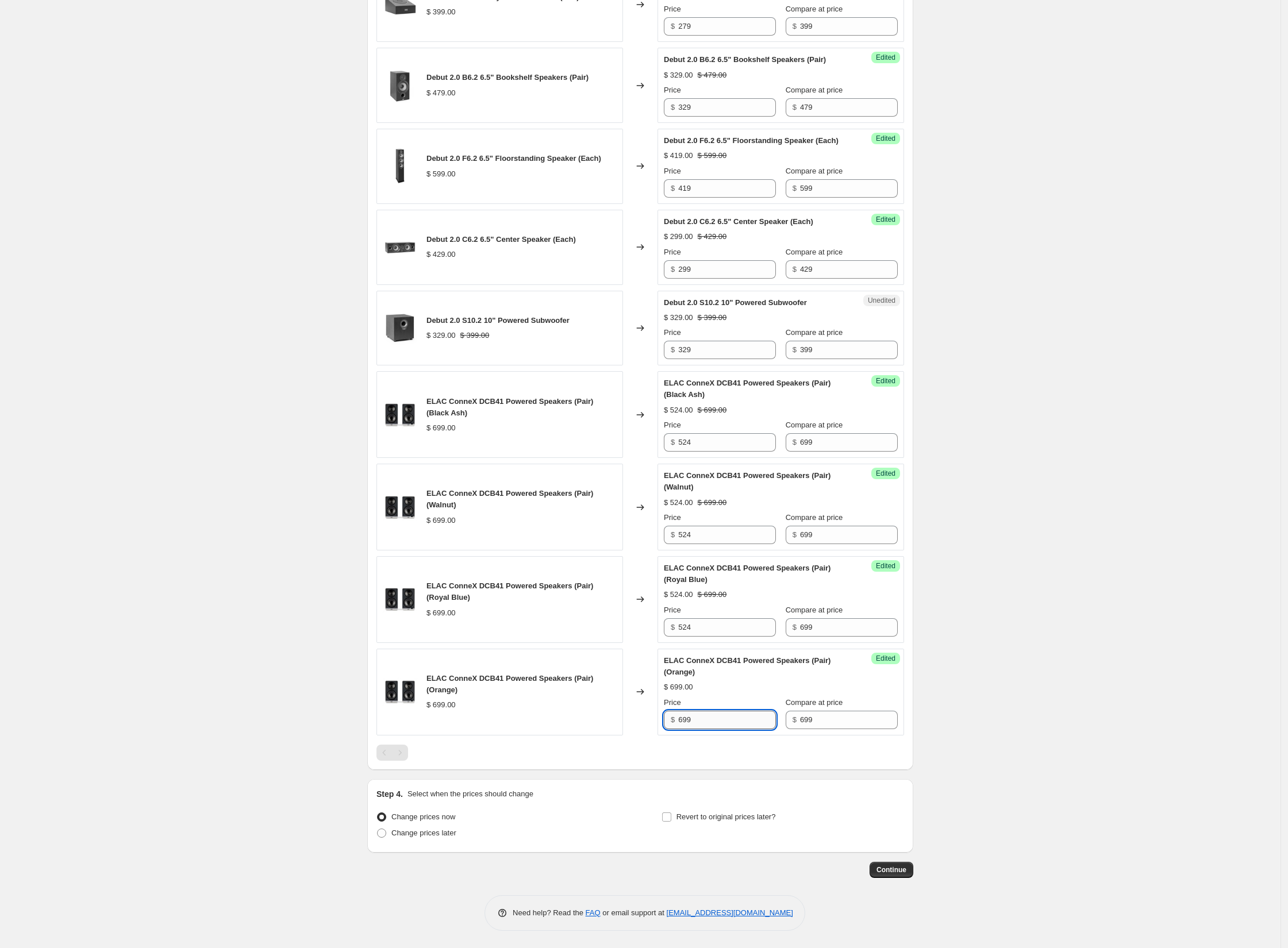
click at [690, 724] on input "699" at bounding box center [727, 719] width 97 height 18
paste input "524"
type input "524"
click at [1051, 639] on div "Create new price [MEDICAL_DATA]. This page is ready Create new price [MEDICAL_D…" at bounding box center [640, 53] width 1280 height 1791
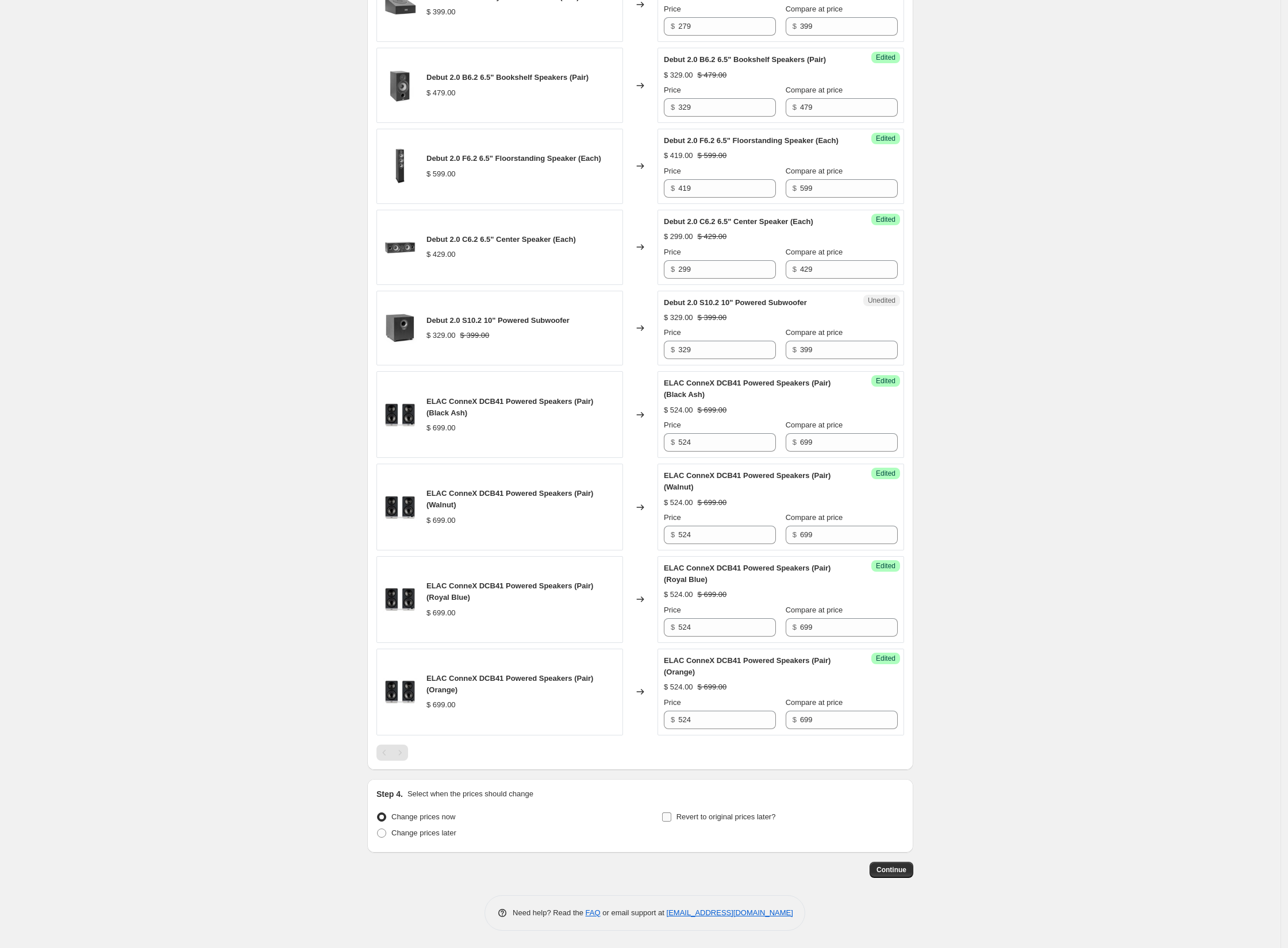
click at [682, 815] on span "Revert to original prices later?" at bounding box center [726, 817] width 99 height 9
click at [671, 815] on input "Revert to original prices later?" at bounding box center [667, 817] width 9 height 9
checkbox input "true"
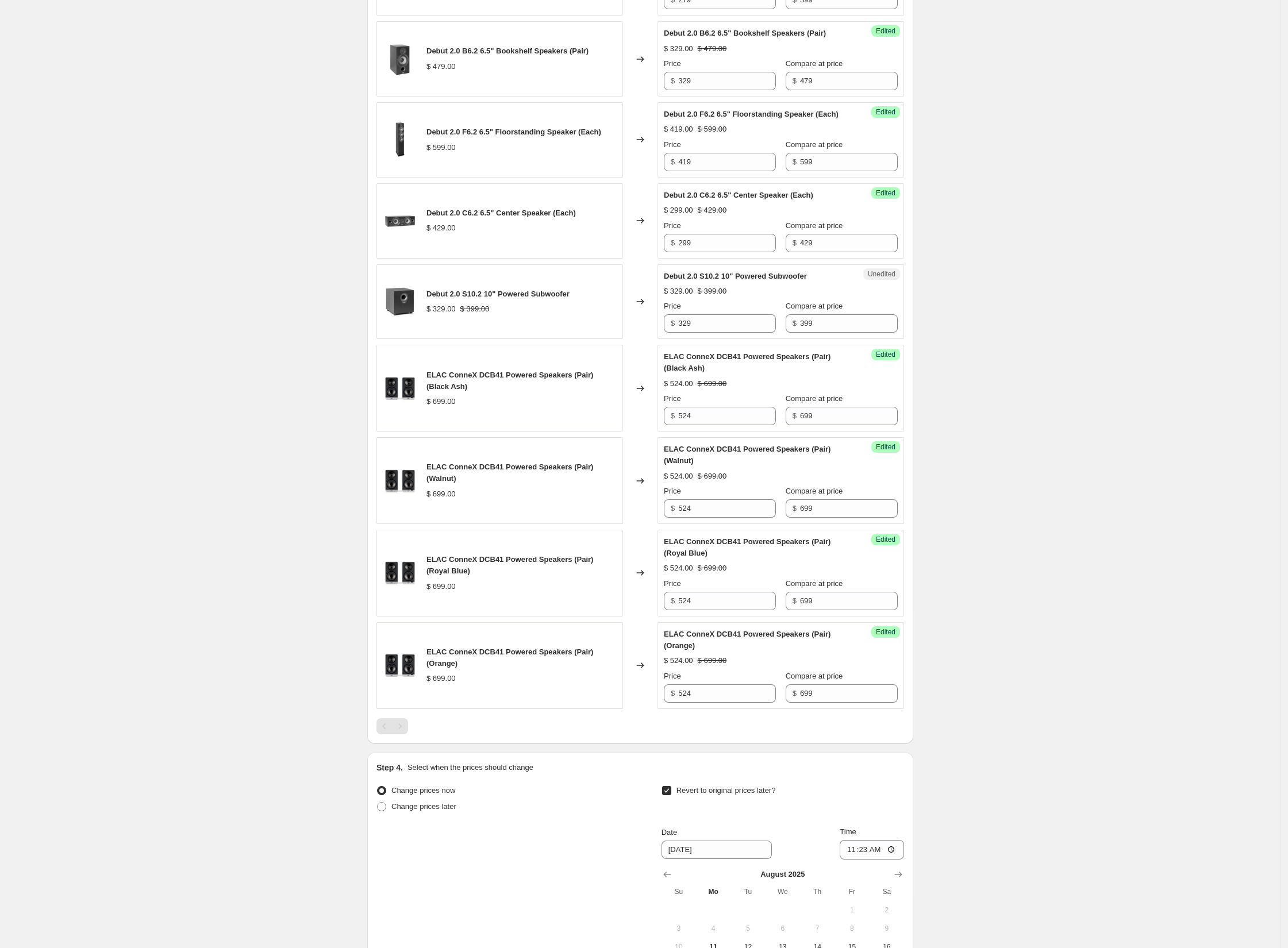
scroll to position [1084, 0]
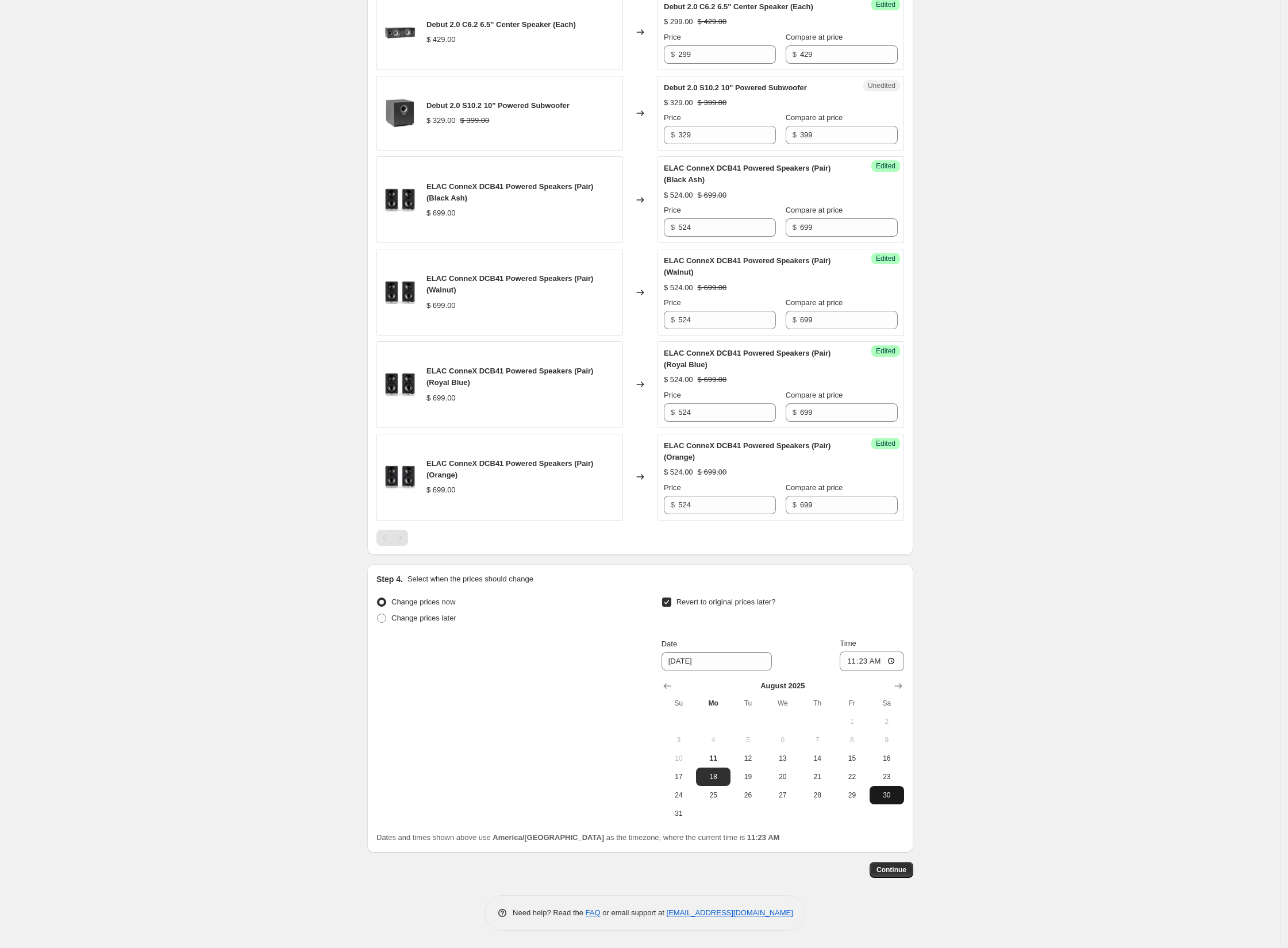
click at [895, 797] on span "30" at bounding box center [887, 796] width 25 height 9
type input "[DATE]"
click at [845, 660] on input "11:23" at bounding box center [871, 661] width 64 height 19
type input "04:00"
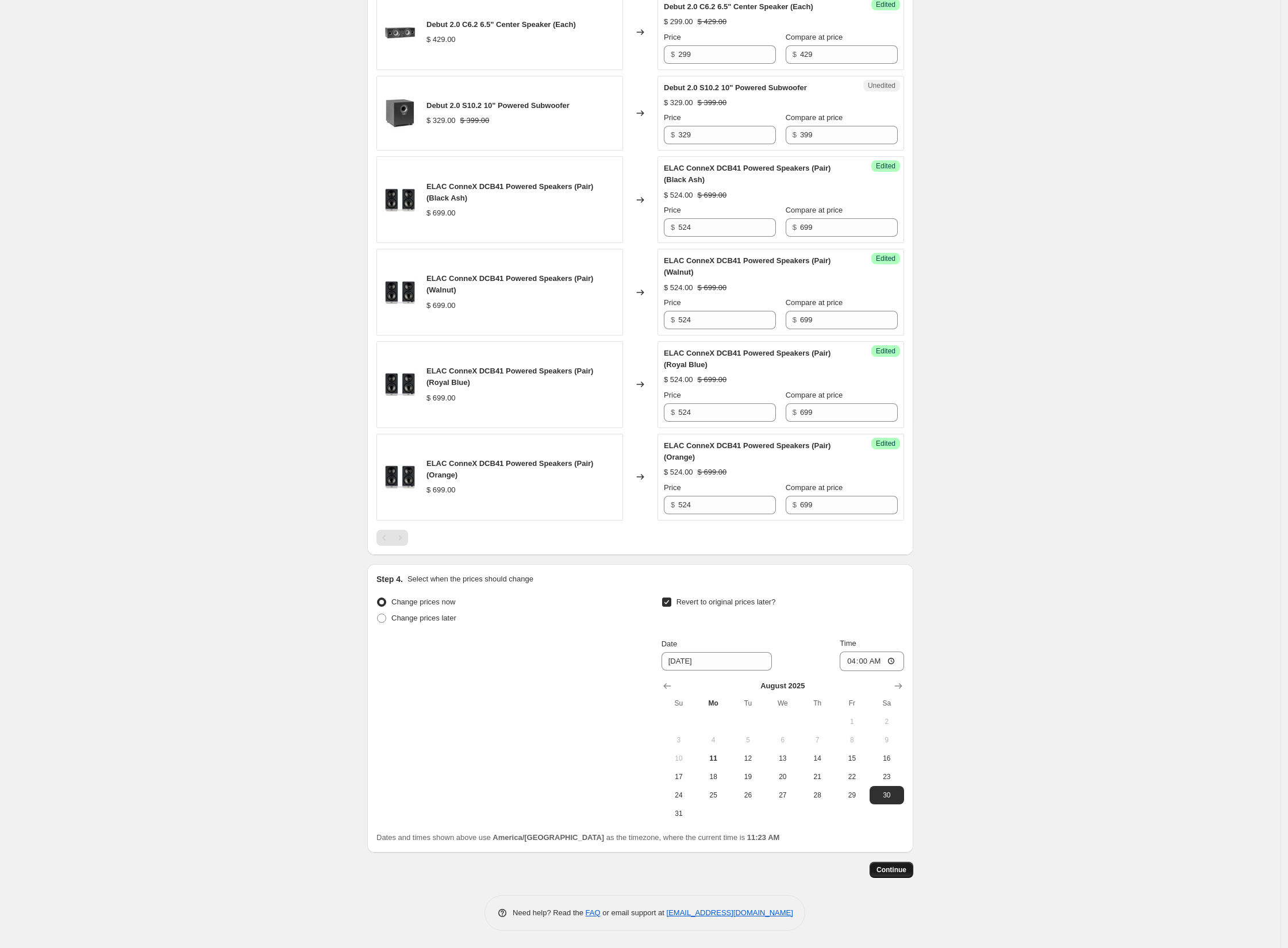
click at [900, 872] on span "Continue" at bounding box center [892, 870] width 30 height 9
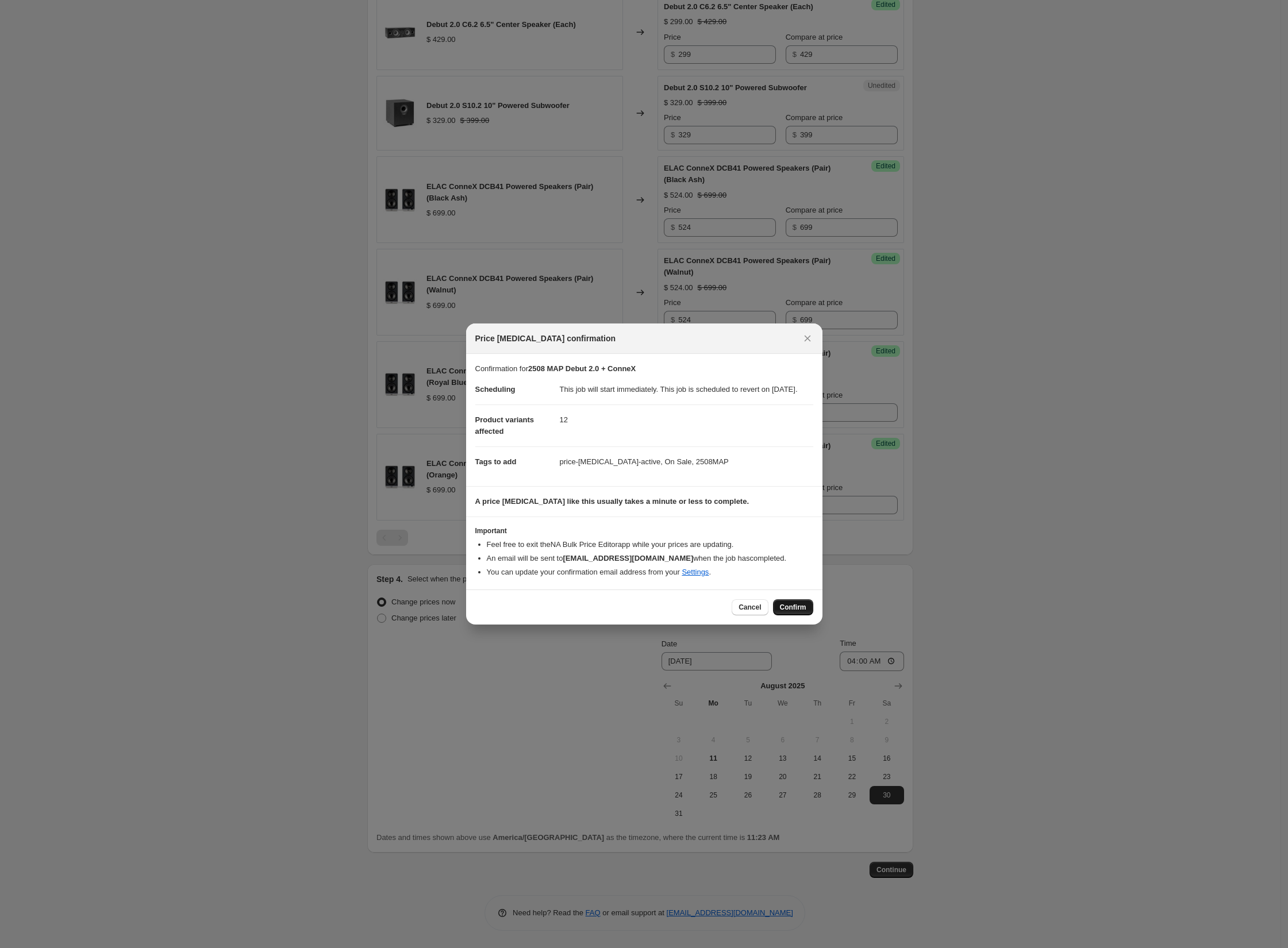
click at [798, 612] on span "Confirm" at bounding box center [793, 607] width 27 height 9
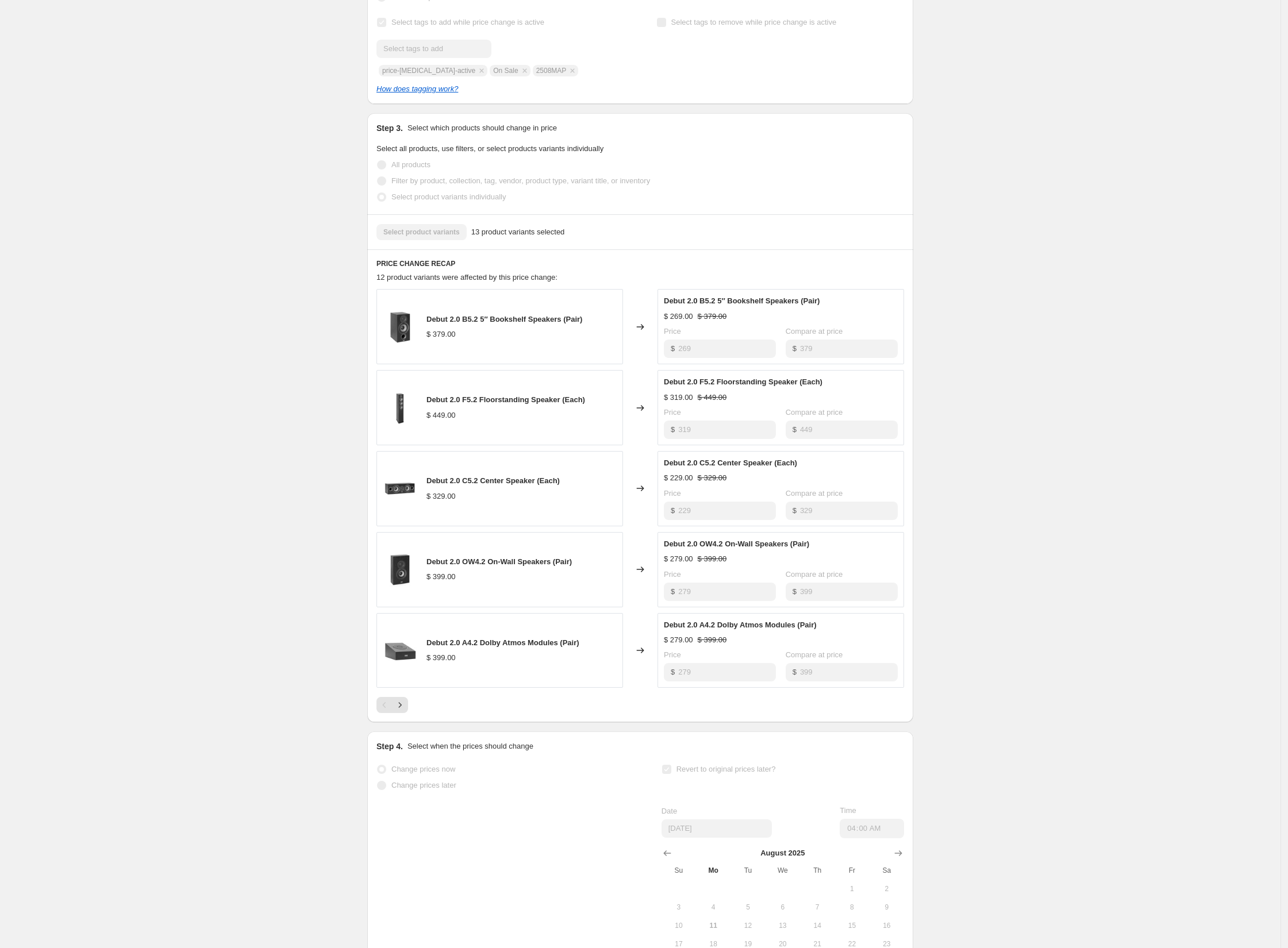
scroll to position [445, 0]
